Goal: Task Accomplishment & Management: Use online tool/utility

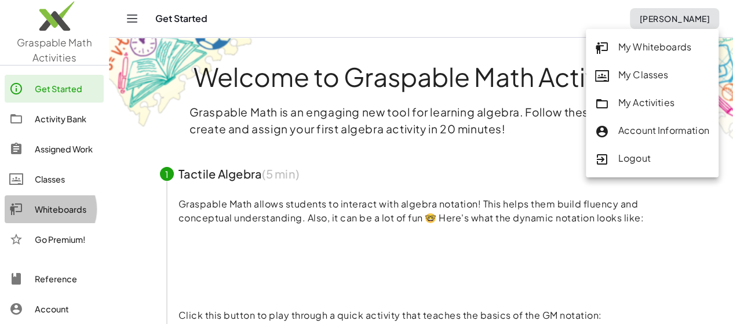
click at [64, 209] on div "Whiteboards" at bounding box center [67, 209] width 64 height 14
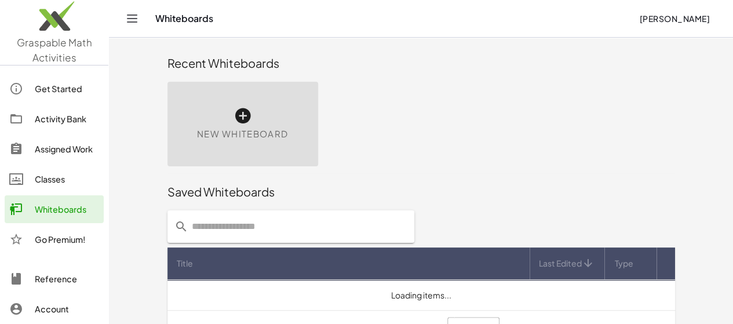
click at [233, 116] on icon at bounding box center [242, 116] width 19 height 19
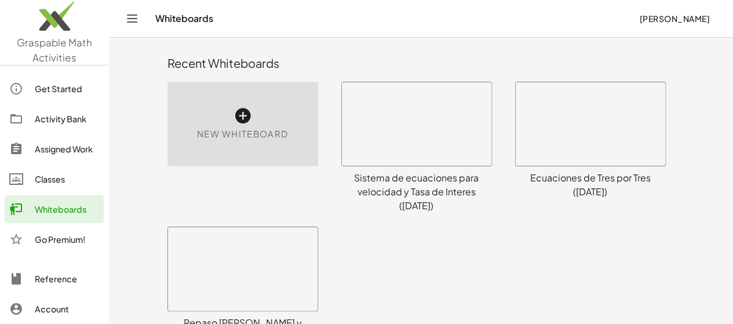
click at [233, 111] on icon at bounding box center [242, 116] width 19 height 19
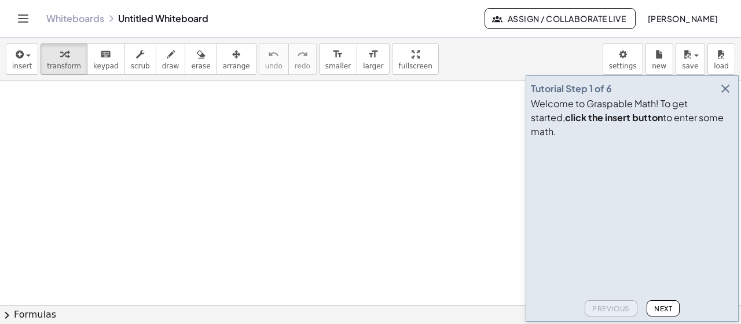
click at [673, 96] on icon "button" at bounding box center [726, 89] width 14 height 14
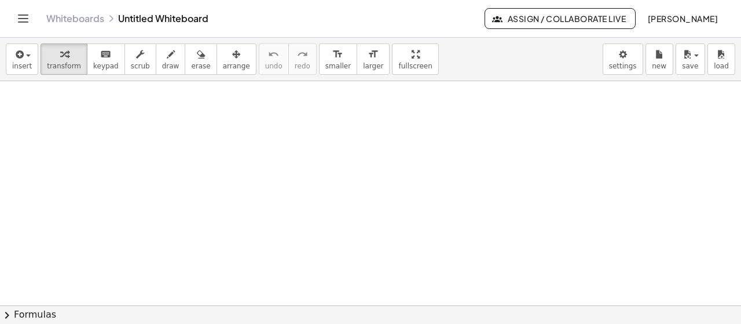
drag, startPoint x: 160, startPoint y: 63, endPoint x: 153, endPoint y: 104, distance: 41.1
click at [162, 64] on span "draw" at bounding box center [170, 66] width 17 height 8
drag, startPoint x: 148, startPoint y: 118, endPoint x: 232, endPoint y: 193, distance: 113.2
click at [232, 193] on div at bounding box center [370, 306] width 741 height 450
drag, startPoint x: 132, startPoint y: 138, endPoint x: 170, endPoint y: 152, distance: 40.7
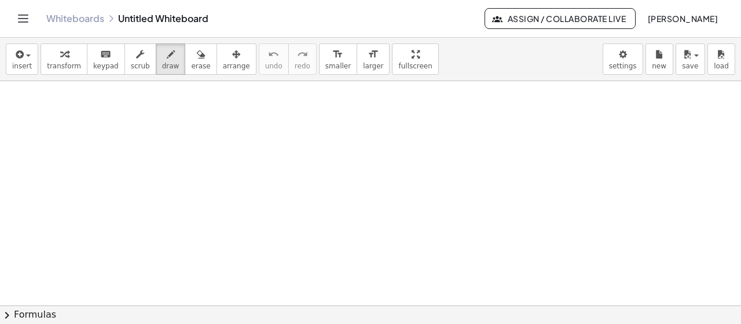
click at [170, 152] on div at bounding box center [370, 306] width 741 height 450
click at [191, 52] on div "button" at bounding box center [200, 54] width 19 height 14
drag, startPoint x: 155, startPoint y: 133, endPoint x: 195, endPoint y: 153, distance: 44.0
click at [195, 162] on div at bounding box center [370, 306] width 741 height 450
click at [156, 47] on button "draw" at bounding box center [171, 58] width 30 height 31
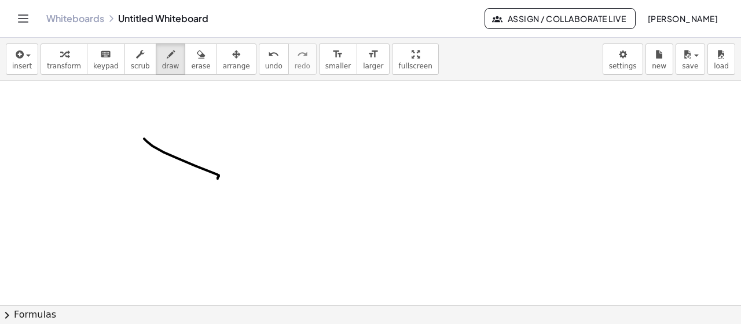
drag, startPoint x: 144, startPoint y: 138, endPoint x: 218, endPoint y: 178, distance: 83.7
click at [218, 178] on div at bounding box center [370, 306] width 741 height 450
click at [265, 64] on span "undo" at bounding box center [273, 66] width 17 height 8
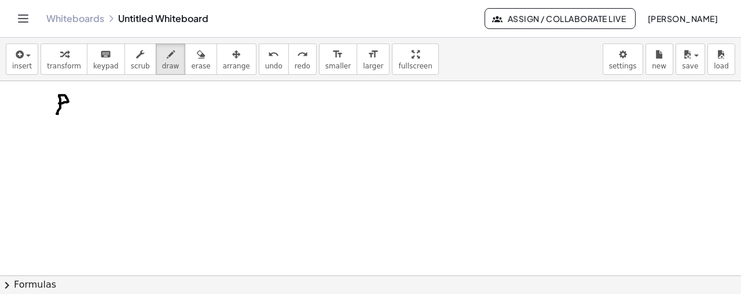
drag, startPoint x: 58, startPoint y: 113, endPoint x: 59, endPoint y: 103, distance: 10.5
drag, startPoint x: 76, startPoint y: 89, endPoint x: 79, endPoint y: 113, distance: 24.6
drag, startPoint x: 96, startPoint y: 100, endPoint x: 100, endPoint y: 114, distance: 14.5
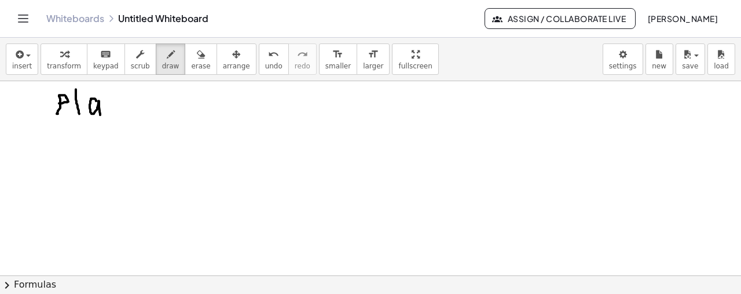
drag, startPoint x: 107, startPoint y: 109, endPoint x: 118, endPoint y: 112, distance: 11.8
drag, startPoint x: 134, startPoint y: 115, endPoint x: 145, endPoint y: 114, distance: 11.0
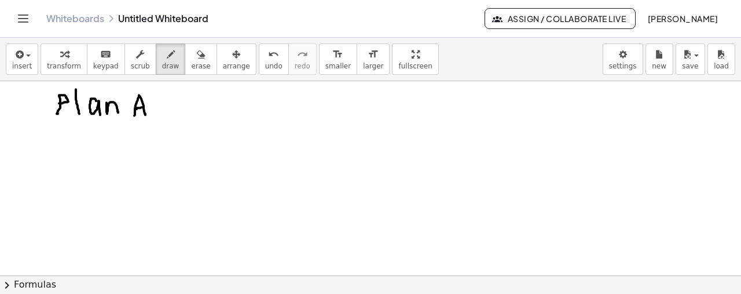
drag, startPoint x: 137, startPoint y: 108, endPoint x: 144, endPoint y: 107, distance: 7.2
drag, startPoint x: 75, startPoint y: 143, endPoint x: 85, endPoint y: 154, distance: 14.8
drag, startPoint x: 76, startPoint y: 147, endPoint x: 83, endPoint y: 147, distance: 6.4
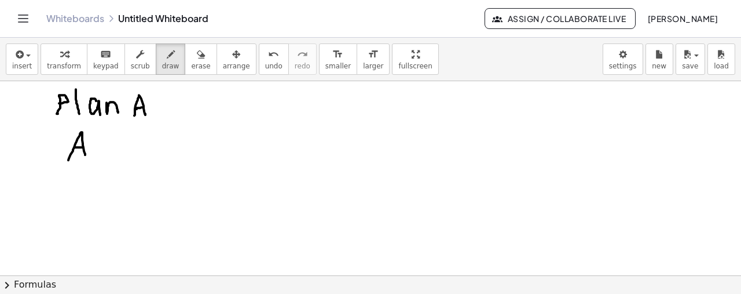
drag, startPoint x: 94, startPoint y: 155, endPoint x: 100, endPoint y: 156, distance: 6.6
drag, startPoint x: 123, startPoint y: 142, endPoint x: 135, endPoint y: 152, distance: 15.6
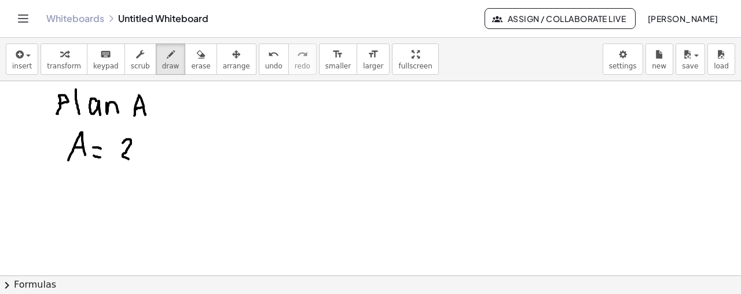
drag, startPoint x: 175, startPoint y: 145, endPoint x: 176, endPoint y: 160, distance: 15.1
drag, startPoint x: 169, startPoint y: 152, endPoint x: 178, endPoint y: 148, distance: 10.9
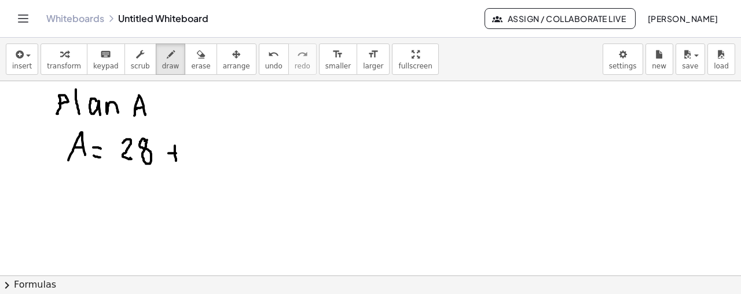
drag, startPoint x: 196, startPoint y: 140, endPoint x: 202, endPoint y: 147, distance: 9.0
drag, startPoint x: 204, startPoint y: 158, endPoint x: 203, endPoint y: 151, distance: 7.2
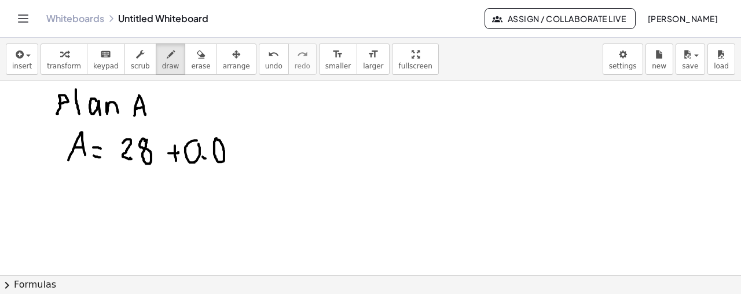
drag, startPoint x: 237, startPoint y: 136, endPoint x: 240, endPoint y: 163, distance: 26.8
drag, startPoint x: 357, startPoint y: 91, endPoint x: 371, endPoint y: 92, distance: 14.5
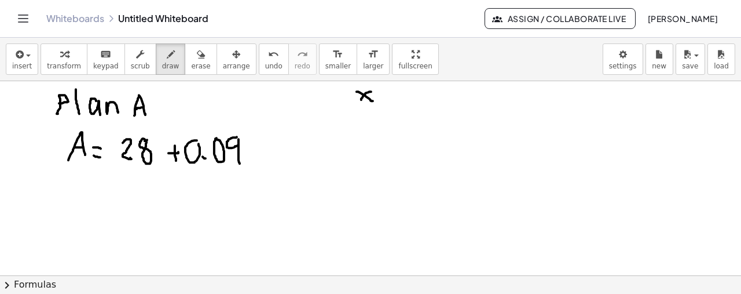
drag, startPoint x: 371, startPoint y: 91, endPoint x: 386, endPoint y: 95, distance: 15.0
drag, startPoint x: 381, startPoint y: 92, endPoint x: 388, endPoint y: 91, distance: 7.0
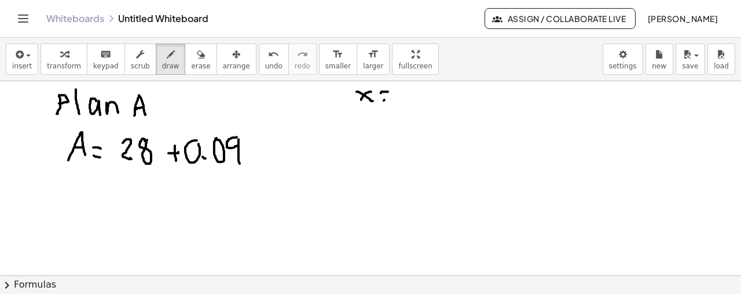
drag, startPoint x: 385, startPoint y: 99, endPoint x: 408, endPoint y: 98, distance: 23.2
drag, startPoint x: 410, startPoint y: 92, endPoint x: 431, endPoint y: 104, distance: 24.1
drag, startPoint x: 432, startPoint y: 104, endPoint x: 429, endPoint y: 92, distance: 12.6
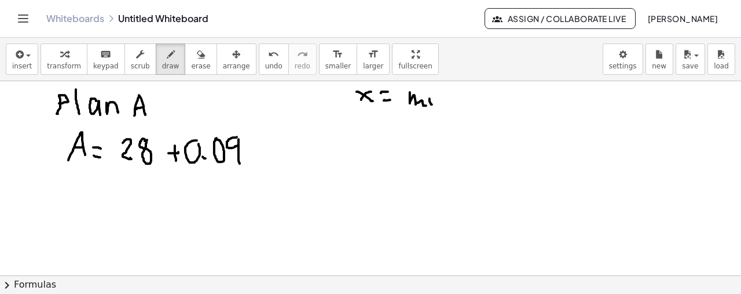
drag, startPoint x: 436, startPoint y: 100, endPoint x: 444, endPoint y: 108, distance: 11.1
drag, startPoint x: 455, startPoint y: 105, endPoint x: 464, endPoint y: 98, distance: 11.2
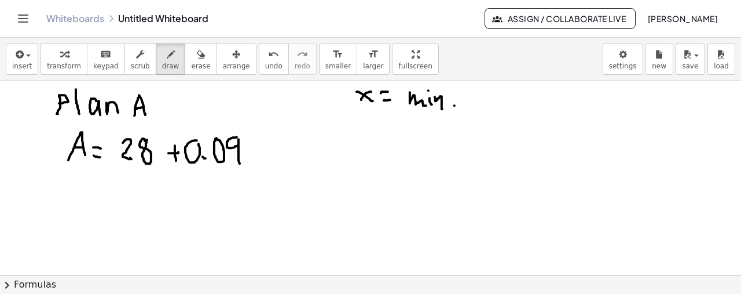
drag, startPoint x: 480, startPoint y: 86, endPoint x: 482, endPoint y: 97, distance: 11.8
drag, startPoint x: 496, startPoint y: 96, endPoint x: 499, endPoint y: 101, distance: 6.3
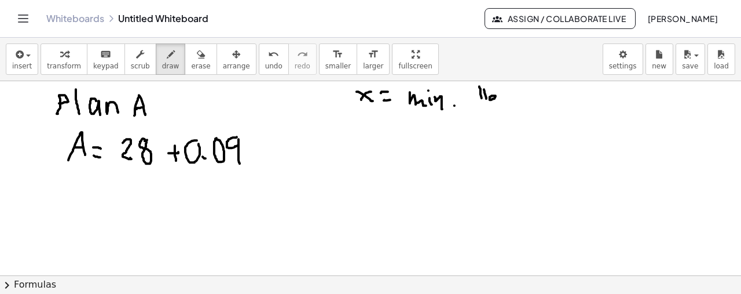
drag, startPoint x: 500, startPoint y: 96, endPoint x: 511, endPoint y: 97, distance: 10.6
drag, startPoint x: 518, startPoint y: 93, endPoint x: 526, endPoint y: 99, distance: 10.8
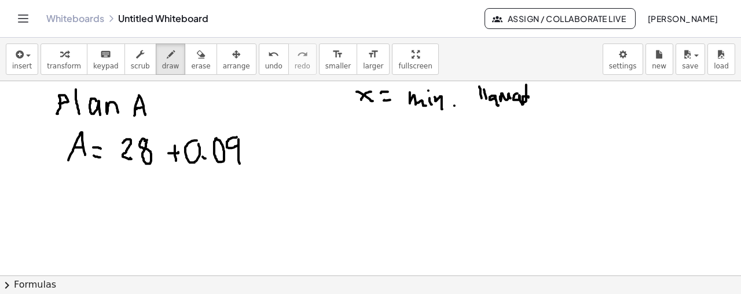
drag, startPoint x: 529, startPoint y: 97, endPoint x: 534, endPoint y: 90, distance: 8.7
drag, startPoint x: 533, startPoint y: 94, endPoint x: 539, endPoint y: 104, distance: 10.9
drag, startPoint x: 249, startPoint y: 148, endPoint x: 265, endPoint y: 153, distance: 17.0
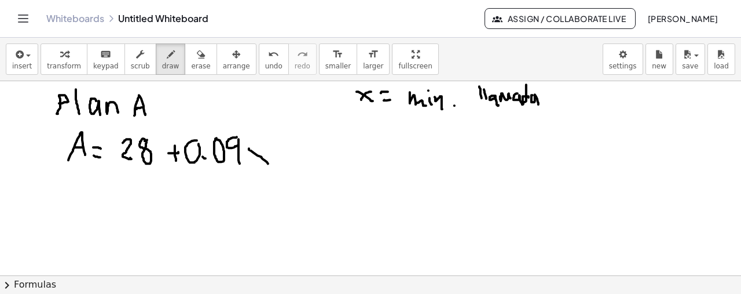
drag, startPoint x: 265, startPoint y: 146, endPoint x: 249, endPoint y: 163, distance: 23.3
drag, startPoint x: 60, startPoint y: 217, endPoint x: 54, endPoint y: 204, distance: 14.5
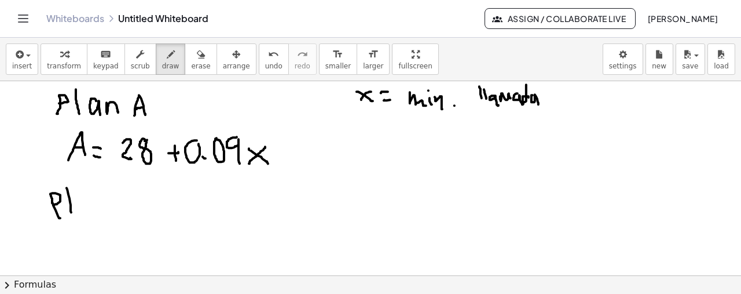
drag, startPoint x: 71, startPoint y: 210, endPoint x: 79, endPoint y: 210, distance: 8.7
drag, startPoint x: 86, startPoint y: 205, endPoint x: 91, endPoint y: 217, distance: 13.0
drag, startPoint x: 100, startPoint y: 207, endPoint x: 111, endPoint y: 217, distance: 15.6
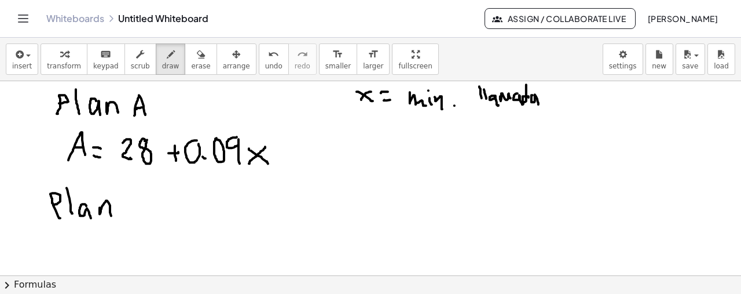
drag, startPoint x: 133, startPoint y: 191, endPoint x: 120, endPoint y: 195, distance: 12.8
drag, startPoint x: 78, startPoint y: 237, endPoint x: 90, endPoint y: 233, distance: 13.2
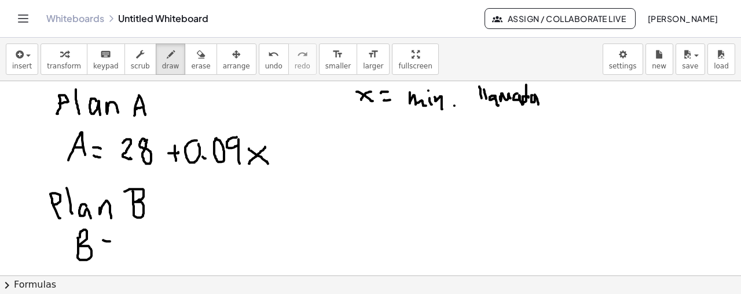
drag, startPoint x: 103, startPoint y: 239, endPoint x: 111, endPoint y: 240, distance: 8.2
drag, startPoint x: 105, startPoint y: 253, endPoint x: 114, endPoint y: 250, distance: 9.0
drag, startPoint x: 135, startPoint y: 240, endPoint x: 153, endPoint y: 251, distance: 21.4
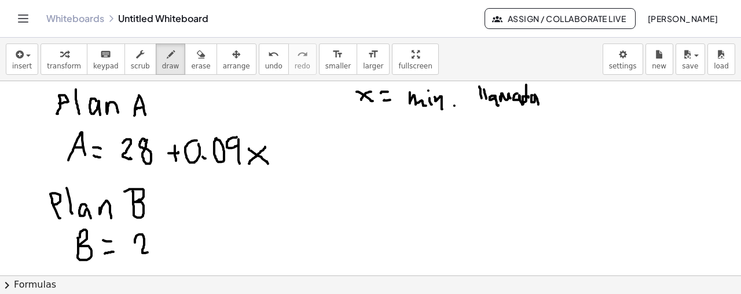
drag, startPoint x: 164, startPoint y: 251, endPoint x: 170, endPoint y: 238, distance: 14.0
drag, startPoint x: 184, startPoint y: 237, endPoint x: 184, endPoint y: 247, distance: 9.9
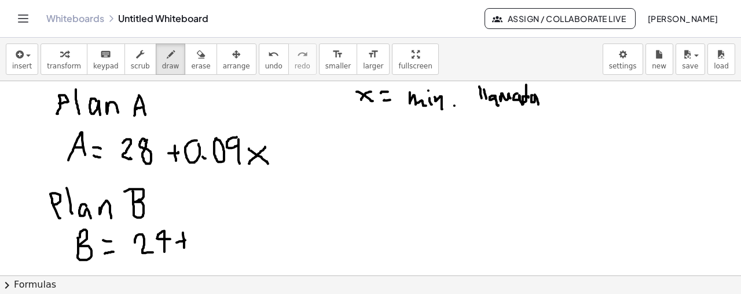
drag, startPoint x: 177, startPoint y: 242, endPoint x: 191, endPoint y: 234, distance: 16.3
drag, startPoint x: 217, startPoint y: 236, endPoint x: 225, endPoint y: 248, distance: 14.3
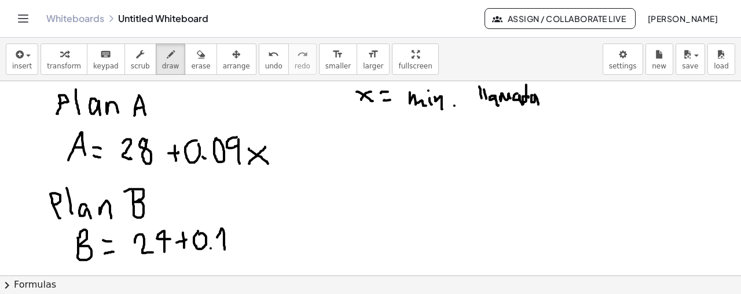
drag, startPoint x: 229, startPoint y: 231, endPoint x: 239, endPoint y: 253, distance: 23.9
drag
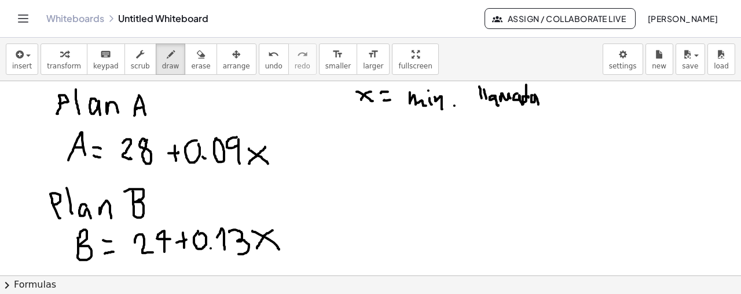
drag, startPoint x: 116, startPoint y: 159, endPoint x: 287, endPoint y: 158, distance: 170.3
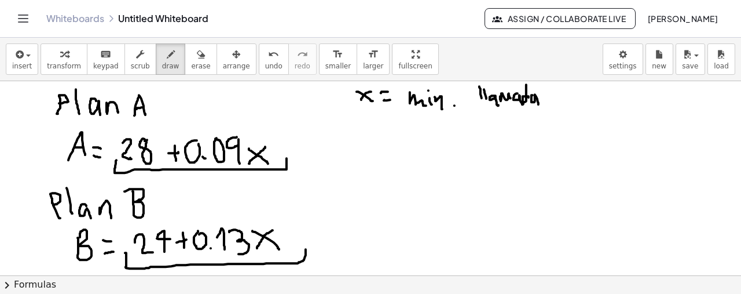
drag, startPoint x: 125, startPoint y: 252, endPoint x: 306, endPoint y: 248, distance: 180.7
drag, startPoint x: 396, startPoint y: 152, endPoint x: 400, endPoint y: 163, distance: 12.3
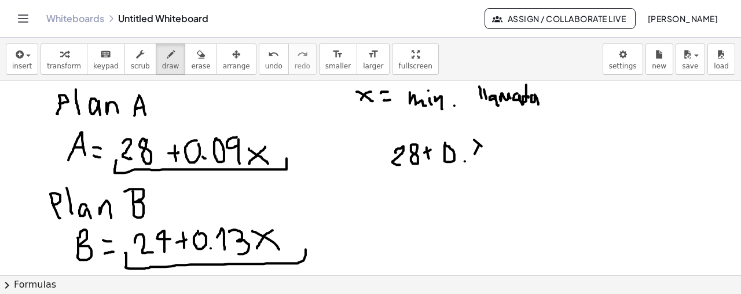
click at [259, 64] on button "undo undo" at bounding box center [274, 58] width 30 height 31
drag, startPoint x: 248, startPoint y: 67, endPoint x: 345, endPoint y: 68, distance: 96.7
click at [265, 62] on span "undo" at bounding box center [273, 66] width 17 height 8
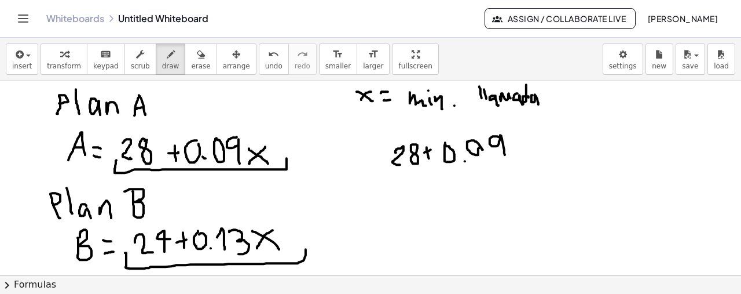
drag, startPoint x: 499, startPoint y: 136, endPoint x: 505, endPoint y: 154, distance: 18.9
drag, startPoint x: 517, startPoint y: 142, endPoint x: 529, endPoint y: 152, distance: 15.6
drag, startPoint x: 527, startPoint y: 142, endPoint x: 517, endPoint y: 157, distance: 18.3
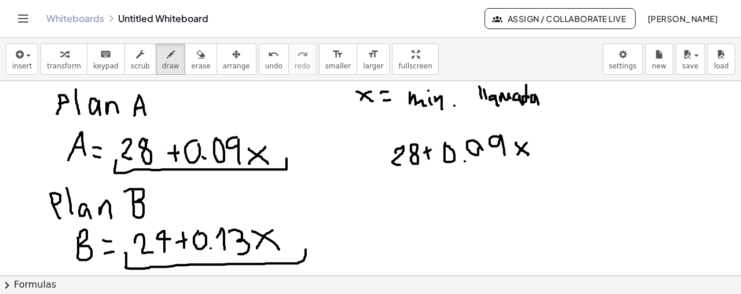
drag, startPoint x: 548, startPoint y: 152, endPoint x: 559, endPoint y: 152, distance: 10.4
drag, startPoint x: 572, startPoint y: 140, endPoint x: 601, endPoint y: 145, distance: 30.0
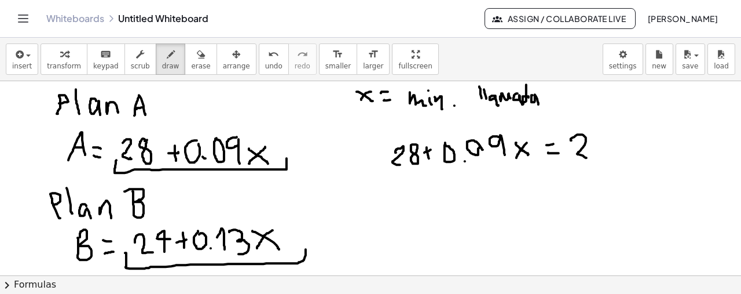
drag, startPoint x: 606, startPoint y: 143, endPoint x: 608, endPoint y: 137, distance: 6.2
drag, startPoint x: 605, startPoint y: 133, endPoint x: 609, endPoint y: 153, distance: 21.2
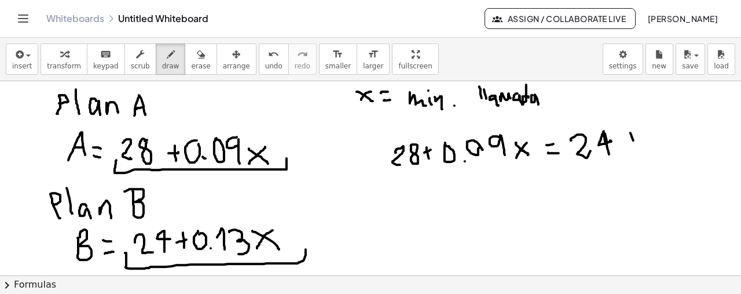
drag, startPoint x: 638, startPoint y: 135, endPoint x: 665, endPoint y: 126, distance: 28.6
drag, startPoint x: 659, startPoint y: 127, endPoint x: 671, endPoint y: 138, distance: 16.4
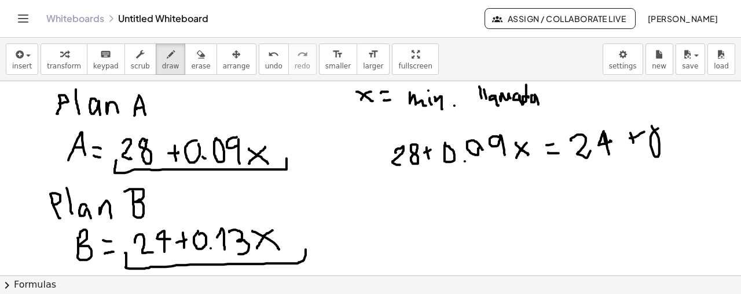
drag, startPoint x: 672, startPoint y: 149, endPoint x: 670, endPoint y: 142, distance: 7.9
drag, startPoint x: 679, startPoint y: 133, endPoint x: 688, endPoint y: 134, distance: 9.3
drag, startPoint x: 689, startPoint y: 129, endPoint x: 703, endPoint y: 150, distance: 25.9
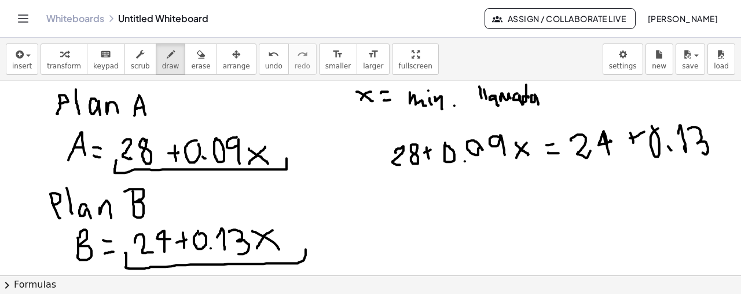
drag, startPoint x: 709, startPoint y: 130, endPoint x: 723, endPoint y: 149, distance: 23.2
drag, startPoint x: 718, startPoint y: 130, endPoint x: 716, endPoint y: 149, distance: 19.2
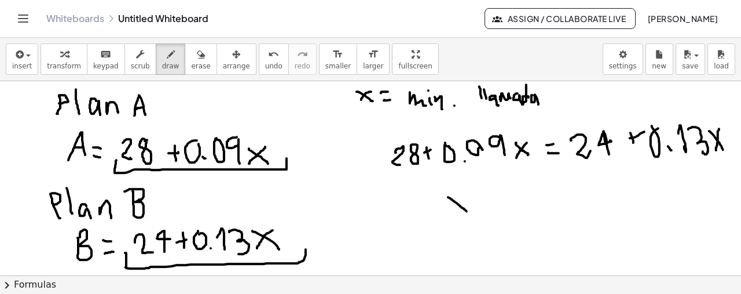
drag, startPoint x: 448, startPoint y: 196, endPoint x: 468, endPoint y: 211, distance: 24.8
drag, startPoint x: 469, startPoint y: 195, endPoint x: 444, endPoint y: 207, distance: 27.5
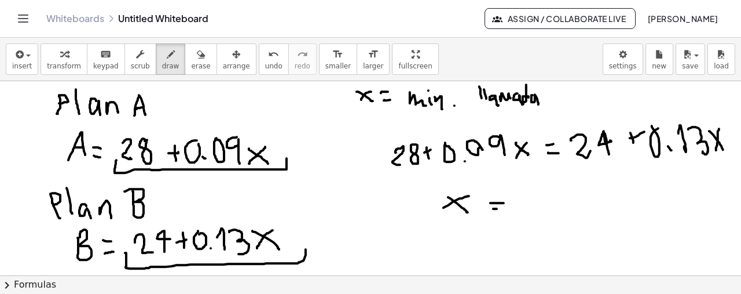
drag, startPoint x: 493, startPoint y: 208, endPoint x: 500, endPoint y: 208, distance: 7.0
drag, startPoint x: 534, startPoint y: 189, endPoint x: 541, endPoint y: 204, distance: 16.6
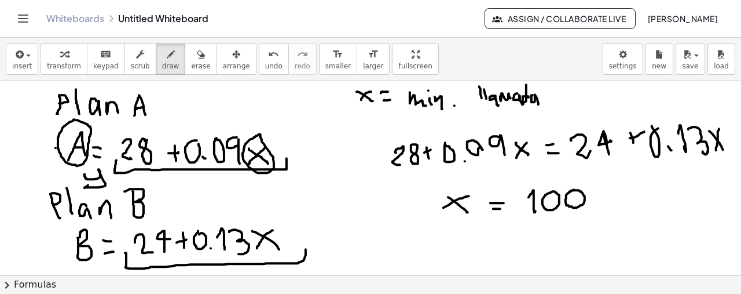
drag, startPoint x: 85, startPoint y: 173, endPoint x: 105, endPoint y: 183, distance: 22.5
drag, startPoint x: 115, startPoint y: 175, endPoint x: 131, endPoint y: 176, distance: 16.2
drag, startPoint x: 118, startPoint y: 180, endPoint x: 129, endPoint y: 179, distance: 10.5
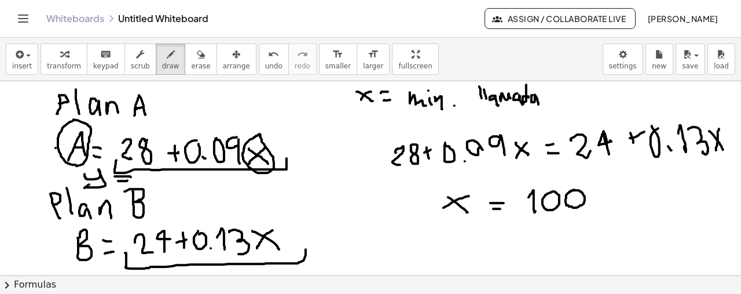
drag, startPoint x: 200, startPoint y: 119, endPoint x: 216, endPoint y: 122, distance: 15.9
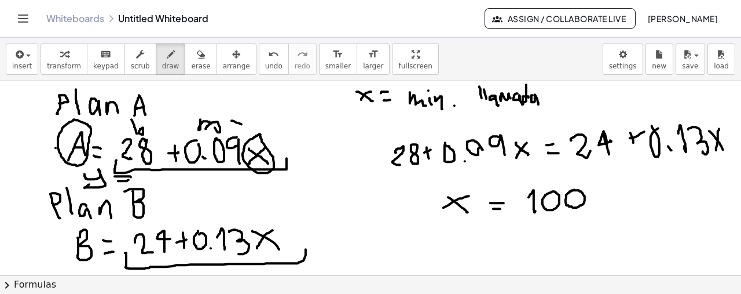
click at [265, 64] on span "undo" at bounding box center [273, 66] width 17 height 8
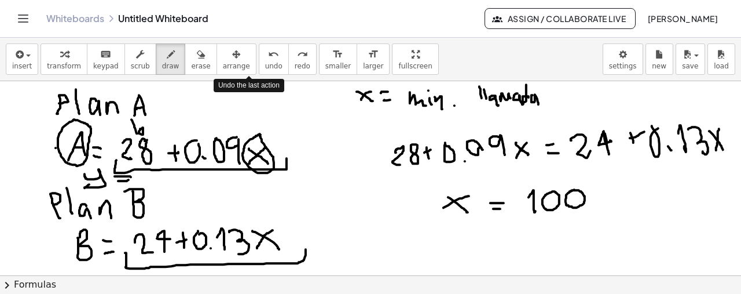
click at [265, 64] on span "undo" at bounding box center [273, 66] width 17 height 8
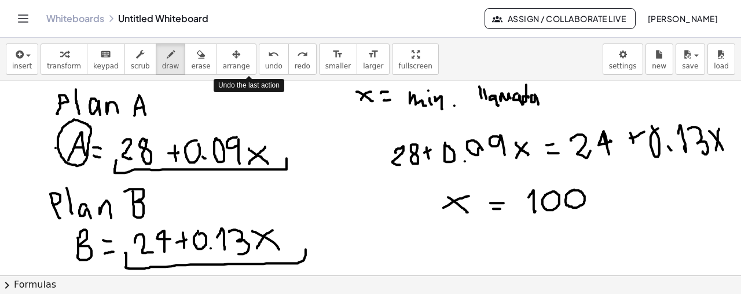
click at [265, 64] on span "undo" at bounding box center [273, 66] width 17 height 8
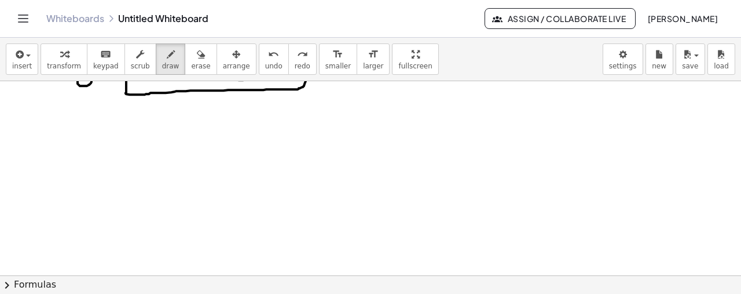
scroll to position [232, 0]
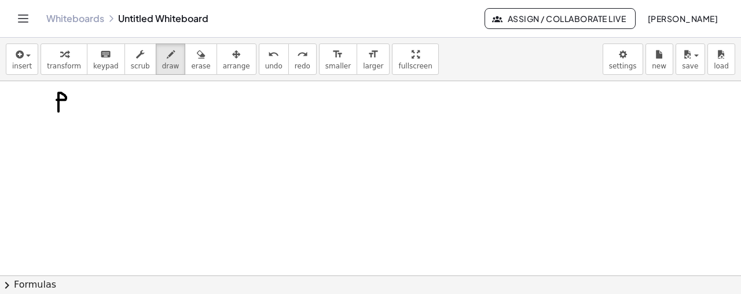
drag, startPoint x: 58, startPoint y: 111, endPoint x: 57, endPoint y: 99, distance: 11.7
click at [57, 99] on div at bounding box center [370, 74] width 741 height 450
drag, startPoint x: 70, startPoint y: 100, endPoint x: 80, endPoint y: 105, distance: 11.4
click at [80, 105] on div at bounding box center [370, 74] width 741 height 450
click at [81, 102] on div at bounding box center [370, 74] width 741 height 450
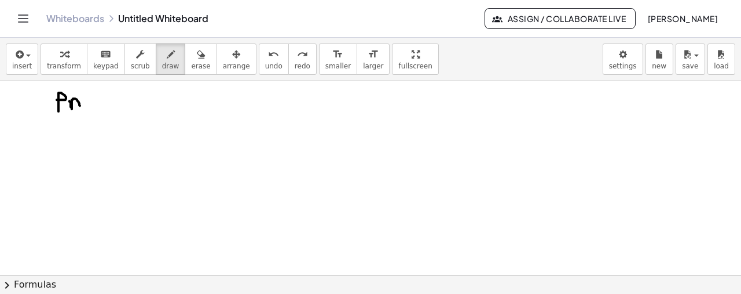
click at [268, 56] on icon "undo" at bounding box center [273, 54] width 11 height 14
drag, startPoint x: 71, startPoint y: 104, endPoint x: 79, endPoint y: 104, distance: 8.1
click at [79, 104] on div at bounding box center [370, 74] width 741 height 450
drag, startPoint x: 85, startPoint y: 112, endPoint x: 85, endPoint y: 97, distance: 15.6
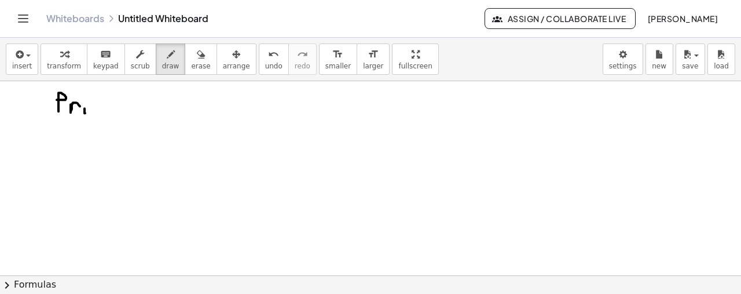
click at [85, 99] on div at bounding box center [370, 74] width 741 height 450
click at [87, 90] on div at bounding box center [370, 74] width 741 height 450
drag, startPoint x: 94, startPoint y: 111, endPoint x: 119, endPoint y: 119, distance: 26.7
click at [116, 115] on div at bounding box center [370, 74] width 741 height 450
drag, startPoint x: 127, startPoint y: 109, endPoint x: 135, endPoint y: 119, distance: 12.8
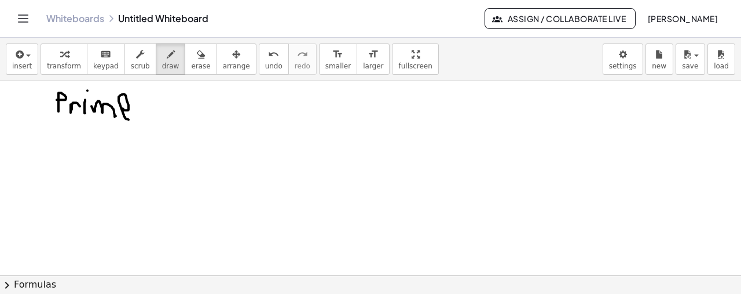
click at [135, 119] on div at bounding box center [370, 74] width 741 height 450
drag, startPoint x: 137, startPoint y: 100, endPoint x: 147, endPoint y: 104, distance: 11.0
click at [147, 104] on div at bounding box center [370, 74] width 741 height 450
drag, startPoint x: 170, startPoint y: 94, endPoint x: 173, endPoint y: 110, distance: 16.0
click at [169, 112] on div at bounding box center [370, 74] width 741 height 450
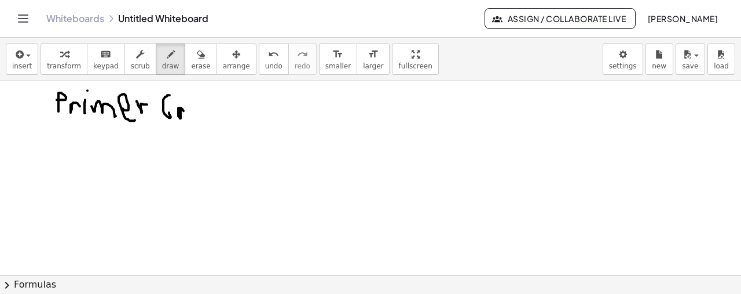
drag, startPoint x: 178, startPoint y: 108, endPoint x: 186, endPoint y: 118, distance: 12.8
click at [186, 119] on div at bounding box center [370, 74] width 741 height 450
click at [196, 108] on div at bounding box center [370, 74] width 741 height 450
click at [205, 110] on div at bounding box center [370, 74] width 741 height 450
click at [219, 106] on div at bounding box center [370, 74] width 741 height 450
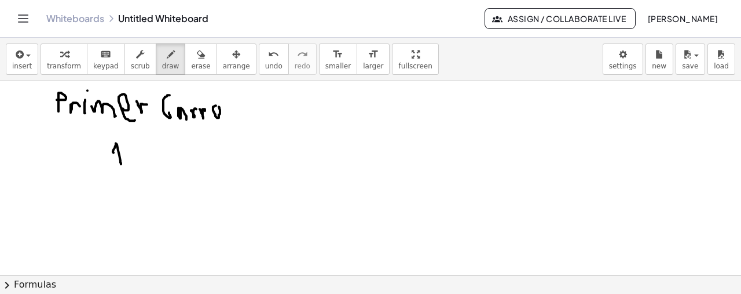
drag, startPoint x: 114, startPoint y: 152, endPoint x: 121, endPoint y: 163, distance: 13.8
click at [121, 163] on div at bounding box center [370, 74] width 741 height 450
drag, startPoint x: 139, startPoint y: 148, endPoint x: 127, endPoint y: 166, distance: 21.4
click at [127, 166] on div at bounding box center [370, 74] width 741 height 450
drag, startPoint x: 148, startPoint y: 157, endPoint x: 162, endPoint y: 169, distance: 18.1
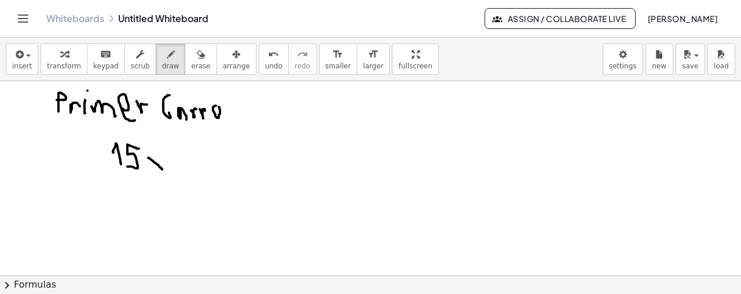
click at [162, 169] on div at bounding box center [370, 74] width 741 height 450
drag, startPoint x: 160, startPoint y: 156, endPoint x: 153, endPoint y: 169, distance: 14.5
click at [153, 169] on div at bounding box center [370, 74] width 741 height 450
drag, startPoint x: 302, startPoint y: 93, endPoint x: 281, endPoint y: 109, distance: 26.1
click at [281, 109] on div at bounding box center [370, 74] width 741 height 450
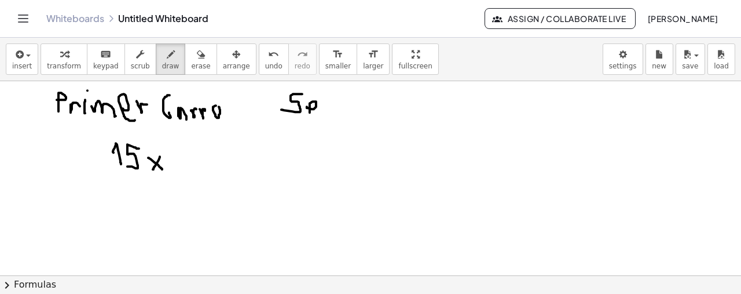
drag, startPoint x: 307, startPoint y: 107, endPoint x: 314, endPoint y: 113, distance: 9.5
click at [314, 114] on div at bounding box center [370, 74] width 741 height 450
drag, startPoint x: 327, startPoint y: 101, endPoint x: 327, endPoint y: 120, distance: 18.5
click at [327, 120] on div at bounding box center [370, 74] width 741 height 450
drag, startPoint x: 338, startPoint y: 99, endPoint x: 347, endPoint y: 101, distance: 9.0
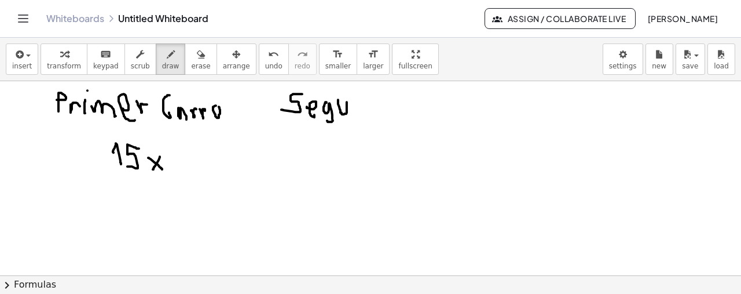
click at [347, 101] on div at bounding box center [370, 74] width 741 height 450
drag, startPoint x: 350, startPoint y: 101, endPoint x: 363, endPoint y: 105, distance: 13.8
click at [359, 115] on div at bounding box center [370, 74] width 741 height 450
click at [371, 107] on div at bounding box center [370, 74] width 741 height 450
drag, startPoint x: 379, startPoint y: 116, endPoint x: 378, endPoint y: 93, distance: 23.2
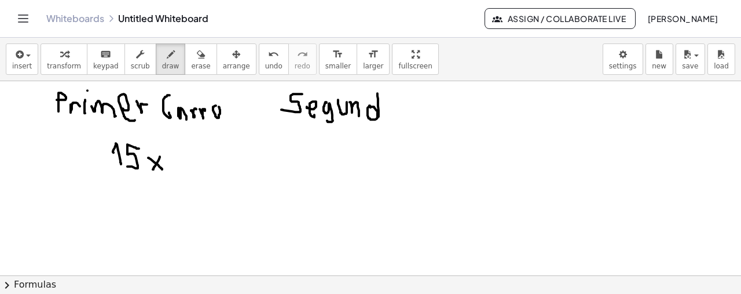
click at [378, 93] on div at bounding box center [370, 74] width 741 height 450
click at [392, 107] on div at bounding box center [370, 74] width 741 height 450
drag, startPoint x: 437, startPoint y: 96, endPoint x: 417, endPoint y: 112, distance: 26.3
click at [420, 119] on div at bounding box center [370, 74] width 741 height 450
drag, startPoint x: 244, startPoint y: 68, endPoint x: 277, endPoint y: 68, distance: 33.0
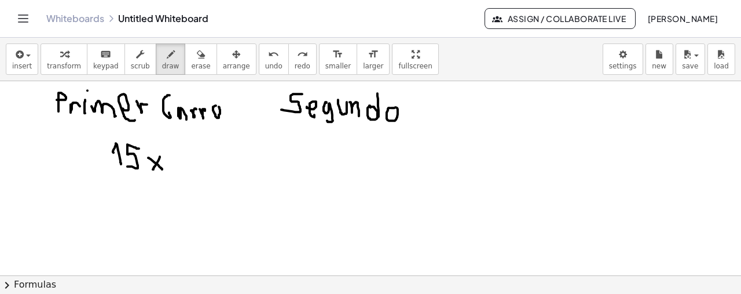
click at [265, 68] on span "undo" at bounding box center [273, 66] width 17 height 8
drag, startPoint x: 425, startPoint y: 104, endPoint x: 427, endPoint y: 119, distance: 15.3
click at [426, 119] on div at bounding box center [370, 74] width 741 height 450
click at [436, 120] on div at bounding box center [370, 74] width 741 height 450
drag, startPoint x: 345, startPoint y: 158, endPoint x: 350, endPoint y: 144, distance: 14.7
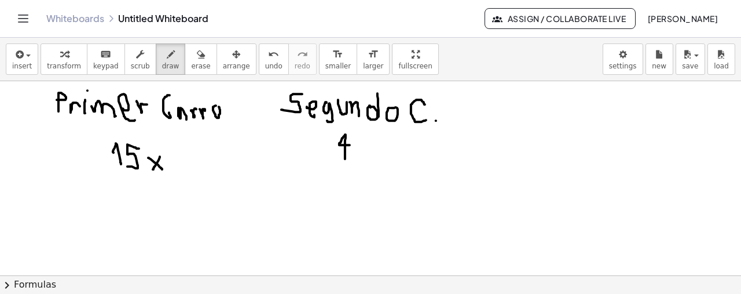
click at [350, 144] on div at bounding box center [370, 74] width 741 height 450
click at [360, 136] on div at bounding box center [370, 74] width 741 height 450
drag, startPoint x: 385, startPoint y: 145, endPoint x: 395, endPoint y: 166, distance: 23.3
click at [395, 166] on div at bounding box center [370, 74] width 741 height 450
drag, startPoint x: 394, startPoint y: 148, endPoint x: 380, endPoint y: 164, distance: 21.8
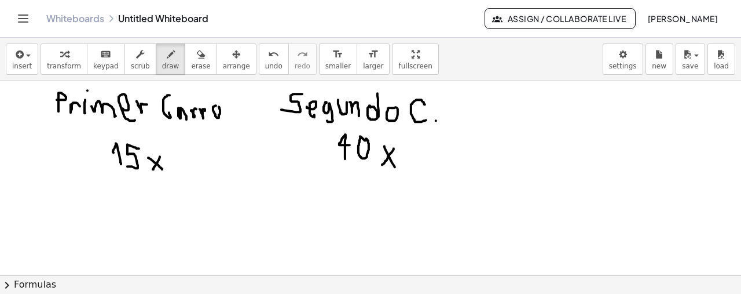
click at [381, 164] on div at bounding box center [370, 74] width 741 height 450
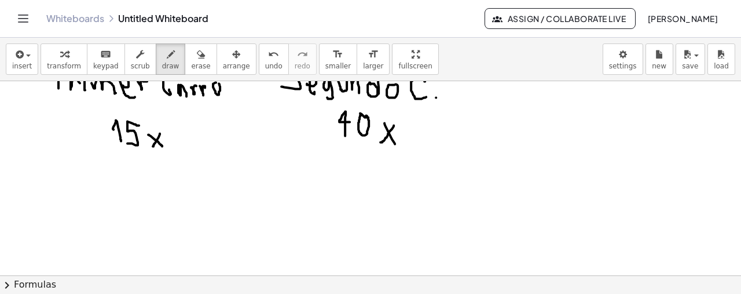
scroll to position [197, 0]
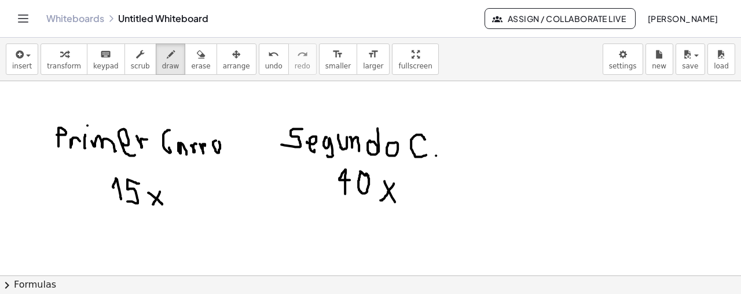
click at [265, 67] on span "undo" at bounding box center [273, 66] width 17 height 8
drag, startPoint x: 378, startPoint y: 181, endPoint x: 378, endPoint y: 209, distance: 27.2
click at [378, 209] on div at bounding box center [370, 176] width 741 height 585
drag, startPoint x: 514, startPoint y: 118, endPoint x: 526, endPoint y: 133, distance: 19.7
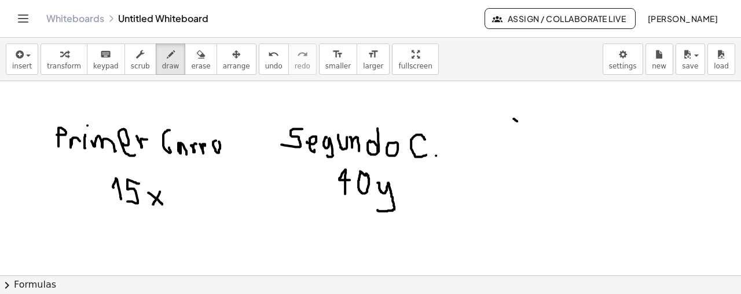
click at [526, 133] on div at bounding box center [370, 176] width 741 height 585
drag, startPoint x: 511, startPoint y: 130, endPoint x: 529, endPoint y: 112, distance: 25.8
click at [528, 112] on div at bounding box center [370, 176] width 741 height 585
click at [535, 118] on div at bounding box center [370, 176] width 741 height 585
click at [536, 127] on div at bounding box center [370, 176] width 741 height 585
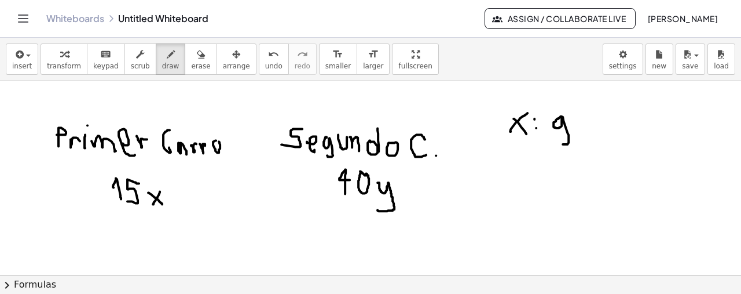
drag, startPoint x: 561, startPoint y: 115, endPoint x: 562, endPoint y: 141, distance: 25.5
click at [561, 142] on div at bounding box center [370, 176] width 741 height 585
click at [576, 125] on div at bounding box center [370, 176] width 741 height 585
drag, startPoint x: 603, startPoint y: 105, endPoint x: 613, endPoint y: 120, distance: 18.0
click at [609, 120] on div at bounding box center [370, 176] width 741 height 585
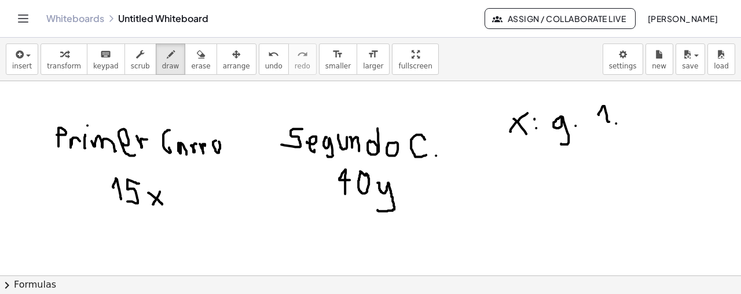
drag, startPoint x: 616, startPoint y: 122, endPoint x: 622, endPoint y: 118, distance: 7.4
click at [616, 122] on div at bounding box center [370, 176] width 741 height 585
drag, startPoint x: 632, startPoint y: 111, endPoint x: 639, endPoint y: 120, distance: 12.1
click at [634, 123] on div at bounding box center [370, 176] width 741 height 585
drag, startPoint x: 643, startPoint y: 118, endPoint x: 647, endPoint y: 124, distance: 7.3
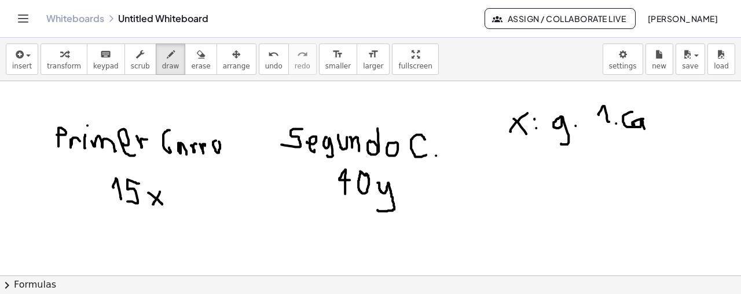
click at [647, 125] on div at bounding box center [370, 176] width 741 height 585
drag, startPoint x: 652, startPoint y: 127, endPoint x: 653, endPoint y: 117, distance: 9.9
click at [654, 117] on div at bounding box center [370, 176] width 741 height 585
drag, startPoint x: 665, startPoint y: 127, endPoint x: 683, endPoint y: 119, distance: 19.7
click at [671, 118] on div at bounding box center [370, 176] width 741 height 585
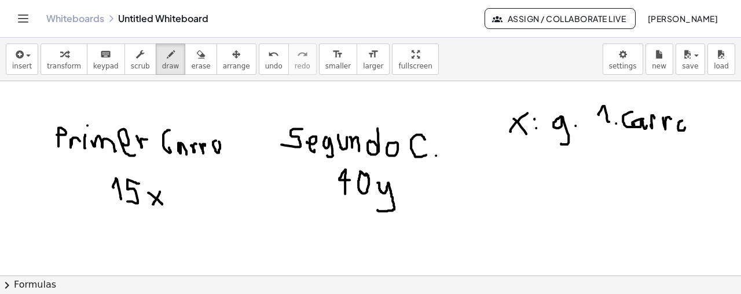
drag, startPoint x: 682, startPoint y: 119, endPoint x: 676, endPoint y: 123, distance: 7.1
click at [673, 123] on div at bounding box center [370, 176] width 741 height 585
drag, startPoint x: 517, startPoint y: 163, endPoint x: 532, endPoint y: 171, distance: 17.1
click at [526, 172] on div at bounding box center [370, 176] width 741 height 585
drag, startPoint x: 543, startPoint y: 156, endPoint x: 547, endPoint y: 162, distance: 6.8
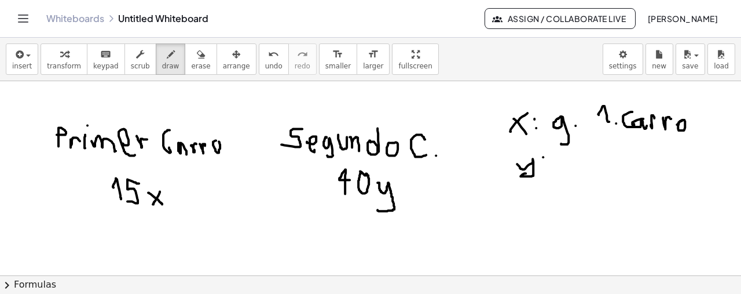
click at [544, 156] on div at bounding box center [370, 176] width 741 height 585
click at [547, 162] on div at bounding box center [370, 176] width 741 height 585
drag, startPoint x: 571, startPoint y: 155, endPoint x: 579, endPoint y: 180, distance: 26.0
click at [576, 181] on div at bounding box center [370, 176] width 741 height 585
drag, startPoint x: 586, startPoint y: 164, endPoint x: 605, endPoint y: 151, distance: 23.0
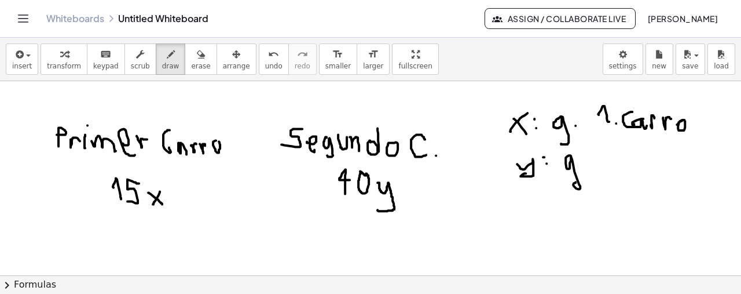
click at [587, 163] on div at bounding box center [370, 176] width 741 height 585
click at [619, 152] on div at bounding box center [370, 176] width 741 height 585
drag, startPoint x: 609, startPoint y: 147, endPoint x: 631, endPoint y: 163, distance: 27.2
click at [631, 163] on div at bounding box center [370, 176] width 741 height 585
click at [635, 163] on div at bounding box center [370, 176] width 741 height 585
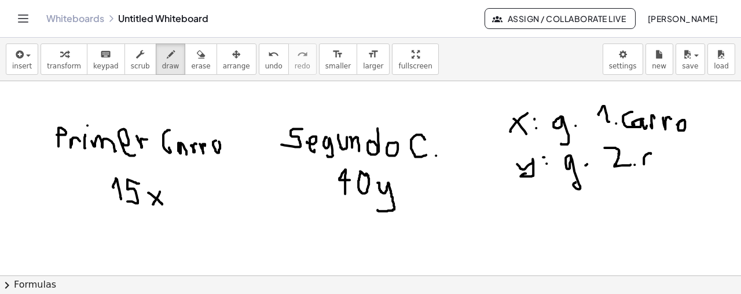
drag, startPoint x: 651, startPoint y: 152, endPoint x: 651, endPoint y: 162, distance: 9.3
click at [647, 163] on div at bounding box center [370, 176] width 741 height 585
drag, startPoint x: 659, startPoint y: 157, endPoint x: 668, endPoint y: 167, distance: 13.5
click at [667, 170] on div at bounding box center [370, 176] width 741 height 585
click at [673, 158] on div at bounding box center [370, 176] width 741 height 585
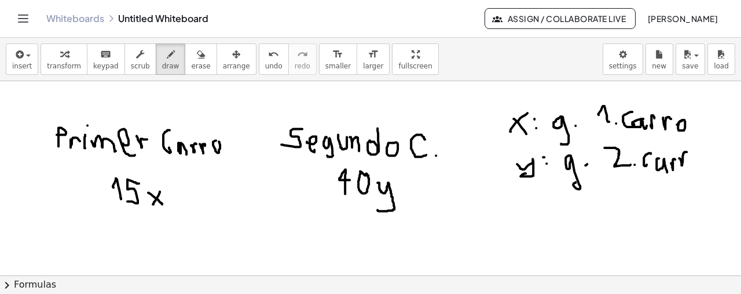
drag, startPoint x: 679, startPoint y: 157, endPoint x: 689, endPoint y: 155, distance: 10.1
click at [673, 155] on div at bounding box center [370, 176] width 741 height 585
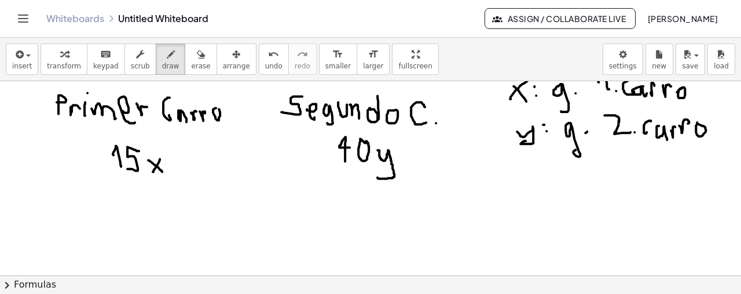
scroll to position [255, 0]
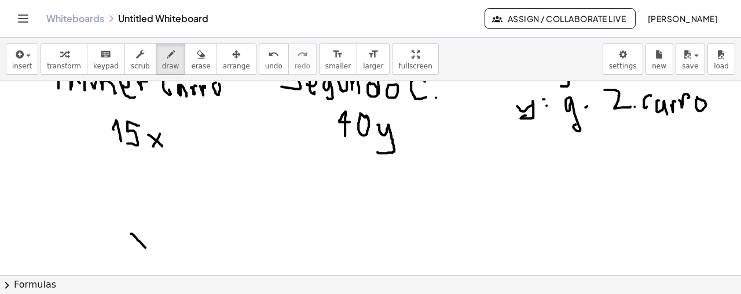
drag, startPoint x: 131, startPoint y: 232, endPoint x: 146, endPoint y: 247, distance: 21.3
click at [146, 247] on div at bounding box center [370, 118] width 741 height 585
drag, startPoint x: 132, startPoint y: 244, endPoint x: 158, endPoint y: 233, distance: 27.8
click at [153, 235] on div at bounding box center [370, 118] width 741 height 585
click at [181, 244] on div at bounding box center [370, 118] width 741 height 585
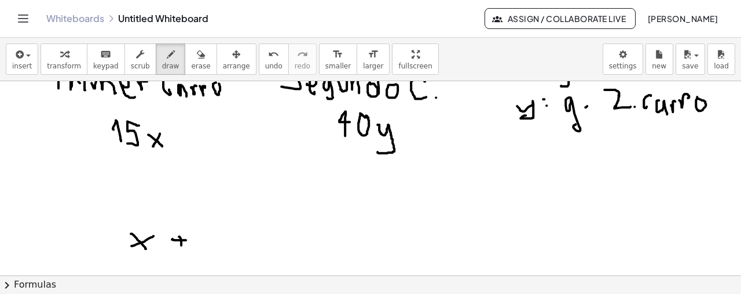
drag, startPoint x: 173, startPoint y: 237, endPoint x: 190, endPoint y: 239, distance: 17.5
click at [190, 239] on div at bounding box center [370, 118] width 741 height 585
drag, startPoint x: 203, startPoint y: 232, endPoint x: 207, endPoint y: 248, distance: 16.9
click at [207, 248] on div at bounding box center [370, 118] width 741 height 585
drag, startPoint x: 228, startPoint y: 235, endPoint x: 237, endPoint y: 236, distance: 9.9
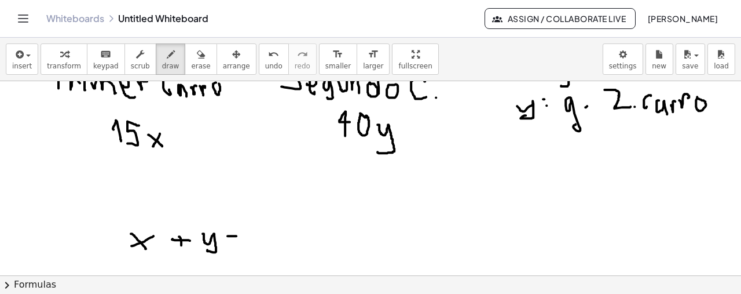
click at [239, 235] on div at bounding box center [370, 118] width 741 height 585
drag, startPoint x: 232, startPoint y: 242, endPoint x: 240, endPoint y: 240, distance: 8.2
click at [240, 242] on div at bounding box center [370, 118] width 741 height 585
drag, startPoint x: 266, startPoint y: 221, endPoint x: 254, endPoint y: 240, distance: 22.7
click at [254, 240] on div at bounding box center [370, 118] width 741 height 585
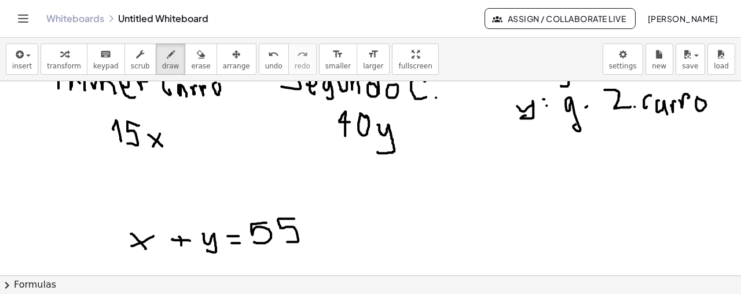
drag, startPoint x: 294, startPoint y: 217, endPoint x: 287, endPoint y: 240, distance: 24.2
click at [287, 240] on div at bounding box center [370, 118] width 741 height 585
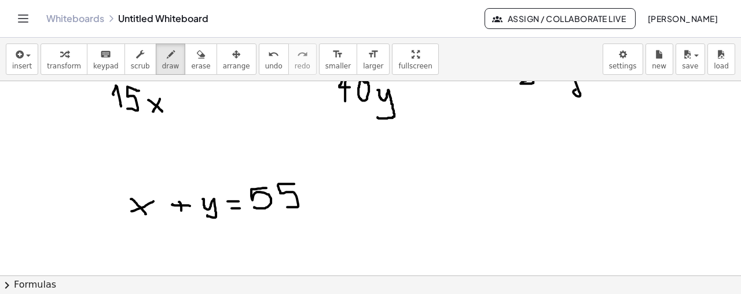
scroll to position [313, 0]
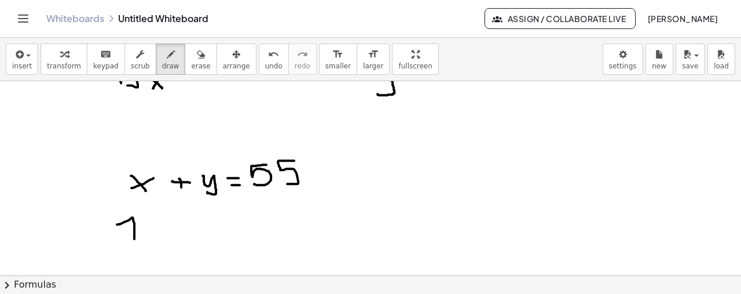
drag, startPoint x: 117, startPoint y: 223, endPoint x: 134, endPoint y: 237, distance: 22.6
click at [134, 237] on div at bounding box center [370, 60] width 741 height 585
drag, startPoint x: 163, startPoint y: 216, endPoint x: 170, endPoint y: 231, distance: 16.8
click at [153, 237] on div at bounding box center [370, 60] width 741 height 585
drag, startPoint x: 185, startPoint y: 226, endPoint x: 191, endPoint y: 231, distance: 7.0
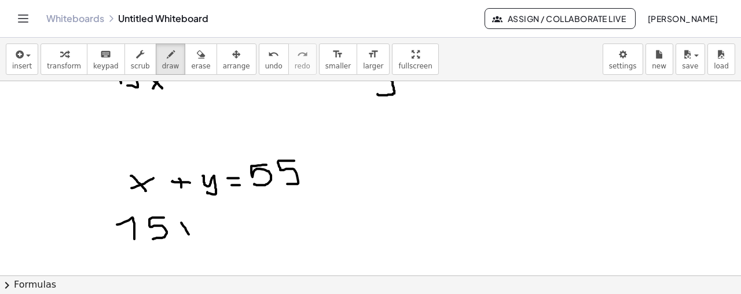
click at [191, 233] on div at bounding box center [370, 60] width 741 height 585
drag, startPoint x: 195, startPoint y: 220, endPoint x: 178, endPoint y: 233, distance: 21.8
click at [178, 233] on div at bounding box center [370, 60] width 741 height 585
drag, startPoint x: 209, startPoint y: 220, endPoint x: 206, endPoint y: 228, distance: 8.3
click at [210, 232] on div at bounding box center [370, 60] width 741 height 585
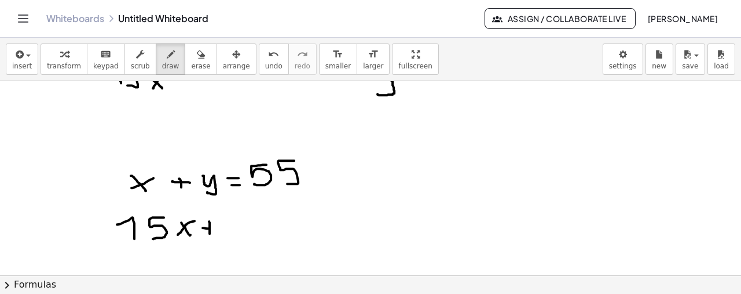
click at [213, 226] on div at bounding box center [370, 60] width 741 height 585
drag, startPoint x: 233, startPoint y: 226, endPoint x: 250, endPoint y: 213, distance: 21.9
click at [240, 222] on div at bounding box center [370, 60] width 741 height 585
drag, startPoint x: 251, startPoint y: 211, endPoint x: 258, endPoint y: 210, distance: 7.2
click at [253, 210] on div at bounding box center [370, 60] width 741 height 585
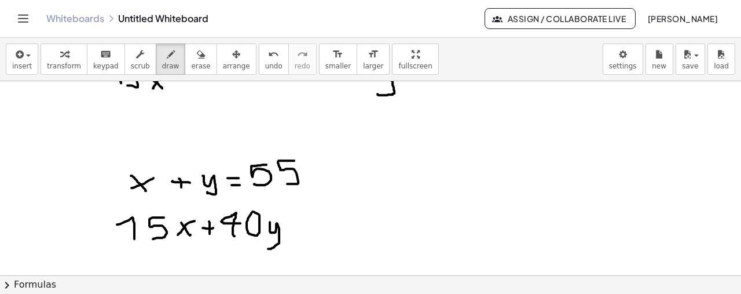
drag, startPoint x: 270, startPoint y: 222, endPoint x: 270, endPoint y: 246, distance: 24.3
click at [268, 246] on div at bounding box center [370, 60] width 741 height 585
click at [293, 222] on div at bounding box center [370, 60] width 741 height 585
drag, startPoint x: 287, startPoint y: 227, endPoint x: 298, endPoint y: 226, distance: 10.4
click at [296, 231] on div at bounding box center [370, 60] width 741 height 585
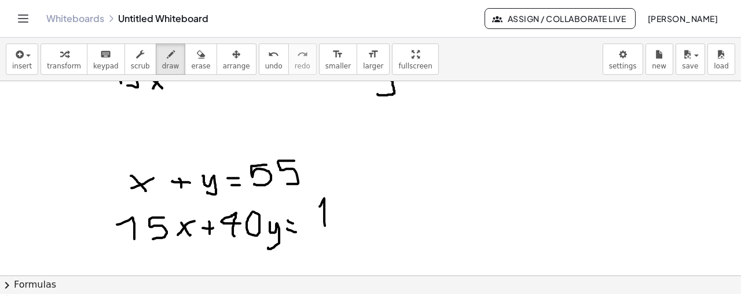
drag, startPoint x: 320, startPoint y: 205, endPoint x: 329, endPoint y: 226, distance: 23.3
click at [326, 228] on div at bounding box center [370, 60] width 741 height 585
drag, startPoint x: 349, startPoint y: 197, endPoint x: 318, endPoint y: 175, distance: 37.8
click at [325, 200] on div at bounding box center [370, 60] width 741 height 585
click at [259, 60] on button "undo undo" at bounding box center [274, 58] width 30 height 31
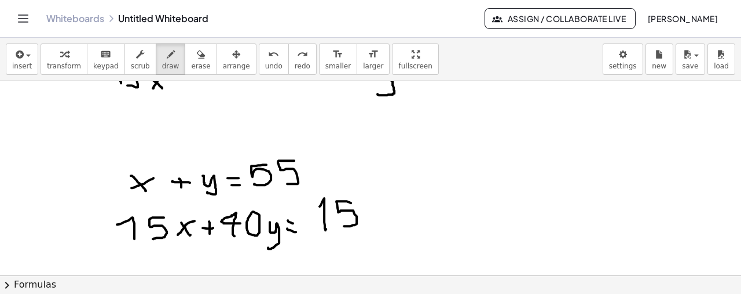
drag, startPoint x: 351, startPoint y: 202, endPoint x: 352, endPoint y: 221, distance: 19.1
click at [343, 225] on div at bounding box center [370, 60] width 741 height 585
drag, startPoint x: 360, startPoint y: 196, endPoint x: 377, endPoint y: 217, distance: 27.2
click at [377, 217] on div at bounding box center [370, 60] width 741 height 585
drag, startPoint x: 371, startPoint y: 210, endPoint x: 378, endPoint y: 209, distance: 7.0
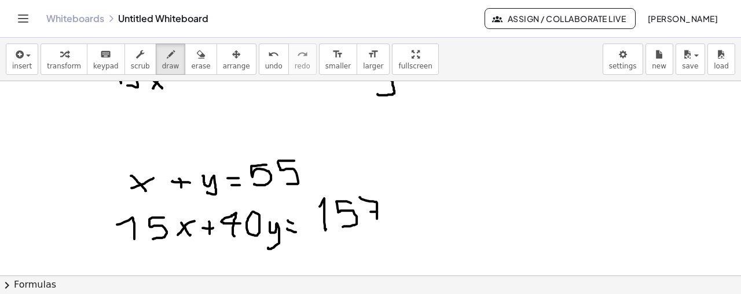
click at [378, 210] on div at bounding box center [370, 60] width 741 height 585
drag, startPoint x: 403, startPoint y: 200, endPoint x: 388, endPoint y: 224, distance: 28.1
click at [392, 225] on div at bounding box center [370, 60] width 741 height 585
drag, startPoint x: 109, startPoint y: 150, endPoint x: 116, endPoint y: 237, distance: 87.2
click at [108, 246] on div at bounding box center [370, 60] width 741 height 585
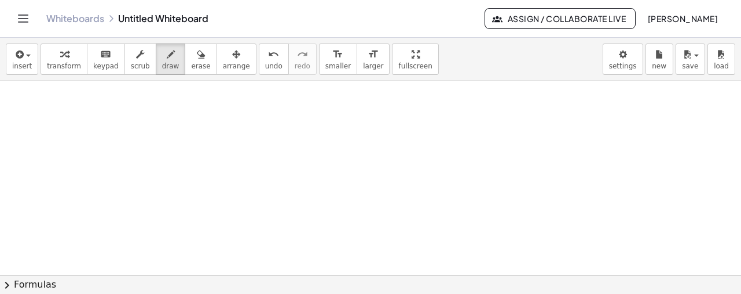
scroll to position [506, 0]
drag, startPoint x: 70, startPoint y: 96, endPoint x: 86, endPoint y: 105, distance: 18.7
drag, startPoint x: 84, startPoint y: 93, endPoint x: 70, endPoint y: 105, distance: 18.1
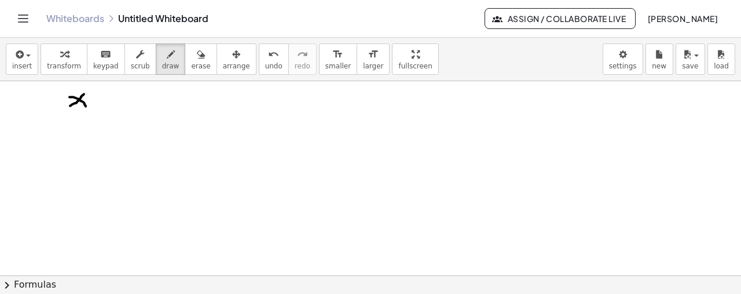
drag, startPoint x: 123, startPoint y: 94, endPoint x: 125, endPoint y: 105, distance: 10.5
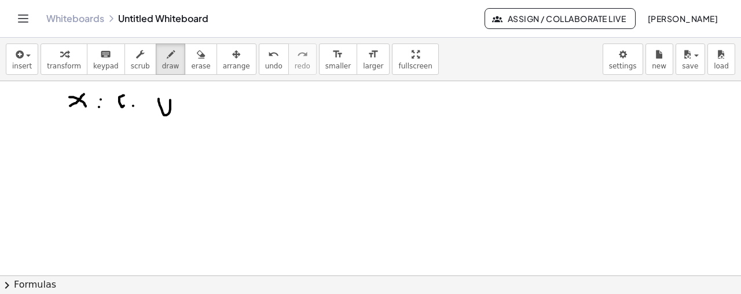
drag, startPoint x: 159, startPoint y: 98, endPoint x: 170, endPoint y: 99, distance: 11.6
drag, startPoint x: 176, startPoint y: 104, endPoint x: 188, endPoint y: 105, distance: 11.6
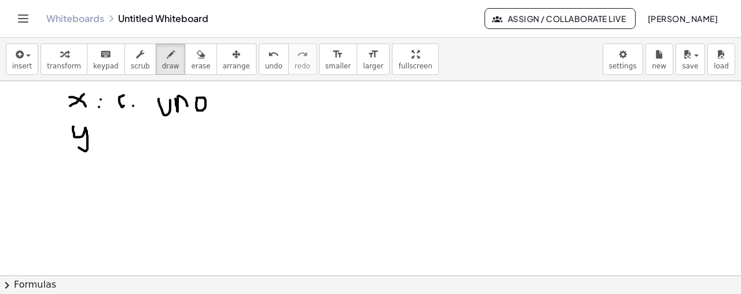
drag, startPoint x: 73, startPoint y: 127, endPoint x: 74, endPoint y: 142, distance: 15.1
drag, startPoint x: 126, startPoint y: 126, endPoint x: 137, endPoint y: 138, distance: 15.6
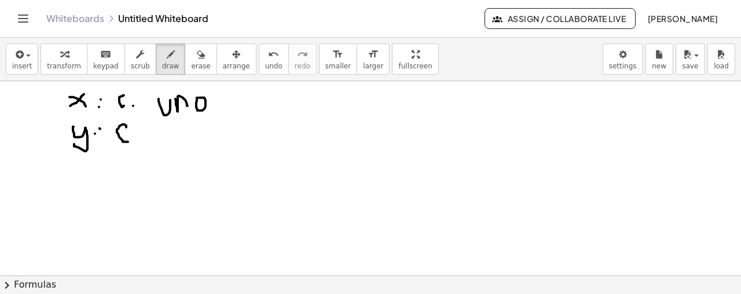
drag, startPoint x: 166, startPoint y: 130, endPoint x: 170, endPoint y: 122, distance: 8.8
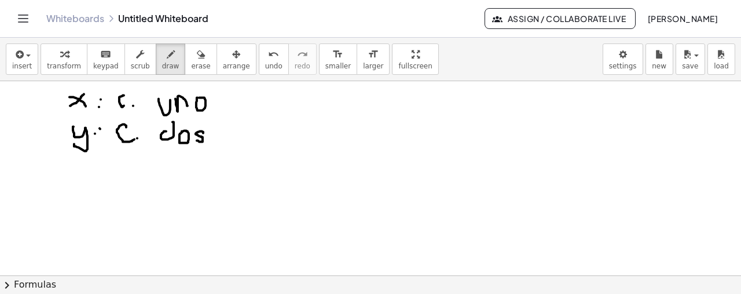
drag, startPoint x: 203, startPoint y: 132, endPoint x: 197, endPoint y: 140, distance: 9.9
drag, startPoint x: 341, startPoint y: 104, endPoint x: 344, endPoint y: 134, distance: 30.3
drag, startPoint x: 375, startPoint y: 107, endPoint x: 385, endPoint y: 108, distance: 10.6
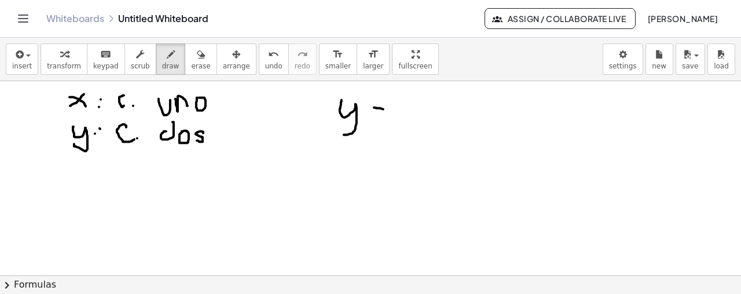
drag, startPoint x: 383, startPoint y: 115, endPoint x: 390, endPoint y: 107, distance: 10.2
drag, startPoint x: 400, startPoint y: 97, endPoint x: 409, endPoint y: 108, distance: 15.2
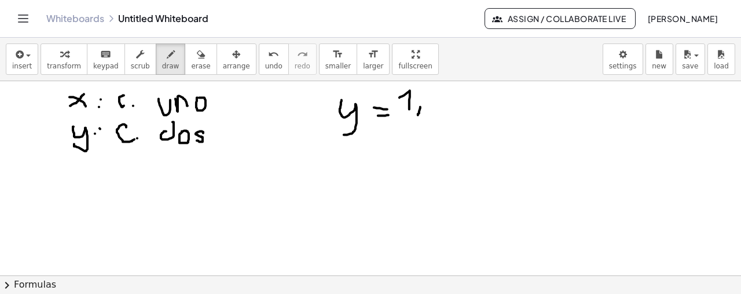
drag, startPoint x: 420, startPoint y: 106, endPoint x: 406, endPoint y: 106, distance: 14.5
drag, startPoint x: 443, startPoint y: 92, endPoint x: 436, endPoint y: 107, distance: 16.6
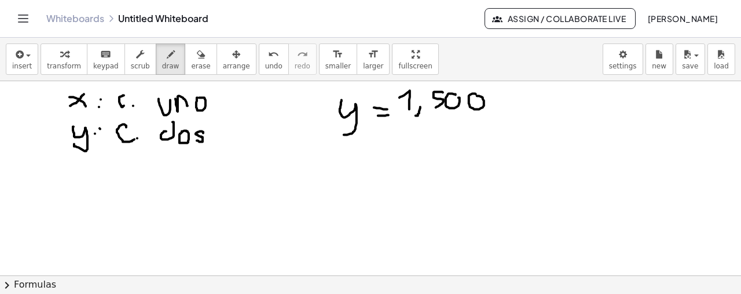
drag, startPoint x: 497, startPoint y: 100, endPoint x: 497, endPoint y: 108, distance: 8.1
drag, startPoint x: 491, startPoint y: 99, endPoint x: 502, endPoint y: 101, distance: 11.8
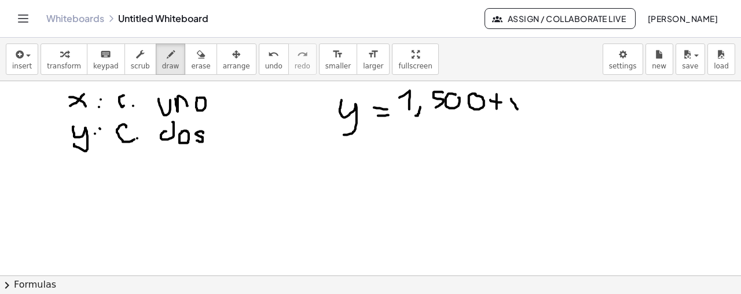
drag, startPoint x: 511, startPoint y: 98, endPoint x: 518, endPoint y: 108, distance: 12.2
drag, startPoint x: 522, startPoint y: 96, endPoint x: 513, endPoint y: 107, distance: 14.8
drag, startPoint x: 513, startPoint y: 100, endPoint x: 510, endPoint y: 95, distance: 6.3
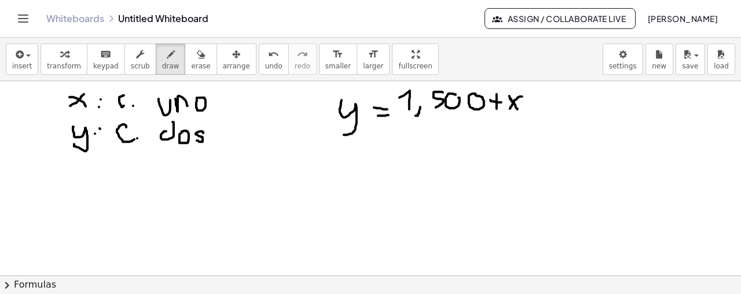
drag, startPoint x: 290, startPoint y: 159, endPoint x: 301, endPoint y: 173, distance: 17.7
drag, startPoint x: 290, startPoint y: 171, endPoint x: 305, endPoint y: 160, distance: 19.0
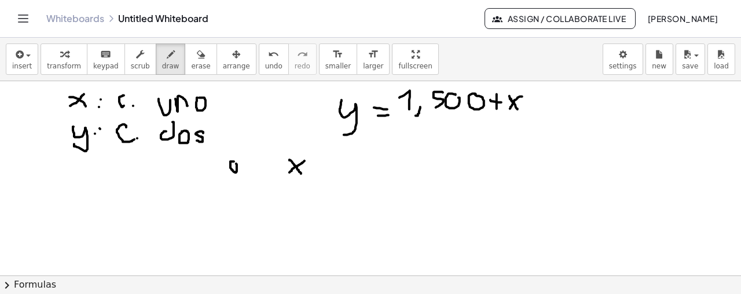
drag, startPoint x: 261, startPoint y: 160, endPoint x: 264, endPoint y: 170, distance: 10.4
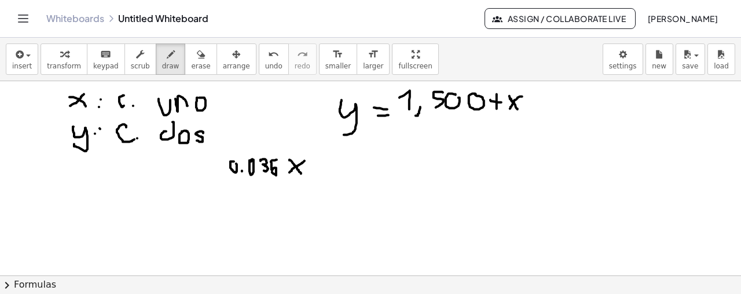
drag, startPoint x: 277, startPoint y: 159, endPoint x: 272, endPoint y: 171, distance: 13.0
click at [265, 64] on span "undo" at bounding box center [273, 66] width 17 height 8
drag, startPoint x: 277, startPoint y: 162, endPoint x: 269, endPoint y: 170, distance: 11.9
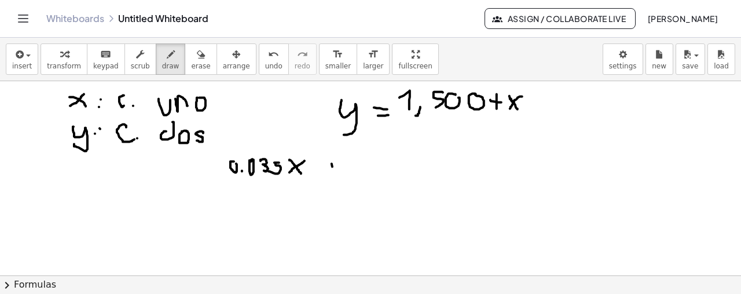
drag, startPoint x: 332, startPoint y: 166, endPoint x: 331, endPoint y: 178, distance: 12.3
drag, startPoint x: 341, startPoint y: 172, endPoint x: 373, endPoint y: 160, distance: 34.1
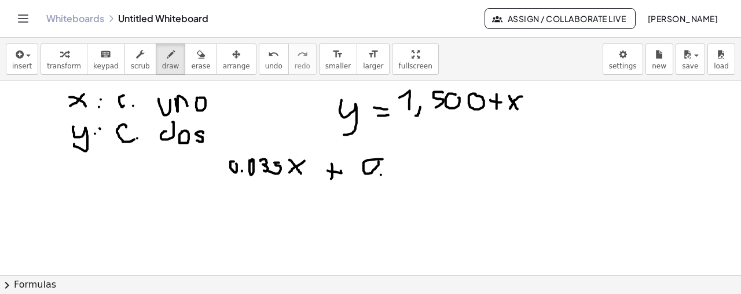
drag, startPoint x: 381, startPoint y: 174, endPoint x: 397, endPoint y: 167, distance: 17.1
drag, startPoint x: 403, startPoint y: 158, endPoint x: 412, endPoint y: 156, distance: 9.4
drag, startPoint x: 417, startPoint y: 160, endPoint x: 422, endPoint y: 171, distance: 12.2
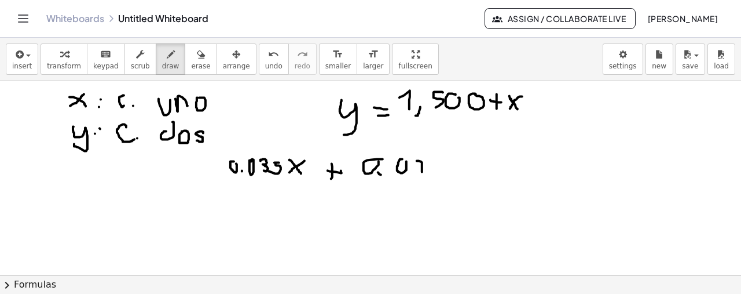
drag, startPoint x: 418, startPoint y: 168, endPoint x: 425, endPoint y: 169, distance: 7.6
drag, startPoint x: 445, startPoint y: 162, endPoint x: 432, endPoint y: 170, distance: 15.4
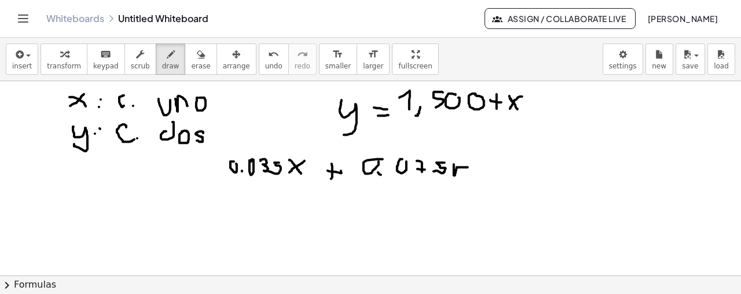
drag, startPoint x: 454, startPoint y: 173, endPoint x: 468, endPoint y: 166, distance: 15.3
click at [268, 60] on icon "undo" at bounding box center [273, 54] width 11 height 14
drag, startPoint x: 455, startPoint y: 166, endPoint x: 448, endPoint y: 183, distance: 18.4
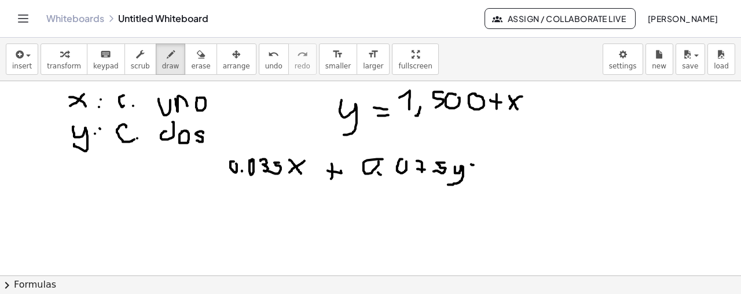
drag, startPoint x: 471, startPoint y: 163, endPoint x: 482, endPoint y: 164, distance: 10.4
drag, startPoint x: 473, startPoint y: 173, endPoint x: 481, endPoint y: 172, distance: 7.6
drag, startPoint x: 506, startPoint y: 155, endPoint x: 495, endPoint y: 173, distance: 20.9
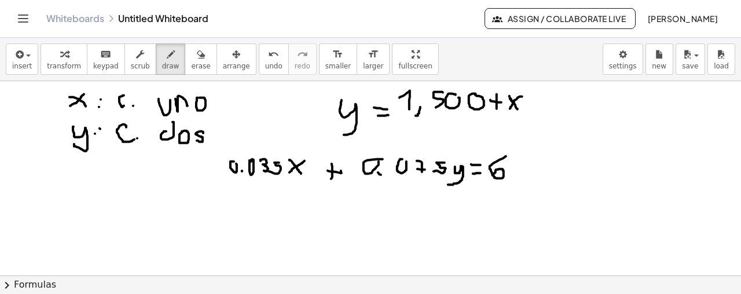
drag, startPoint x: 517, startPoint y: 159, endPoint x: 534, endPoint y: 175, distance: 23.8
drag, startPoint x: 555, startPoint y: 151, endPoint x: 541, endPoint y: 172, distance: 25.1
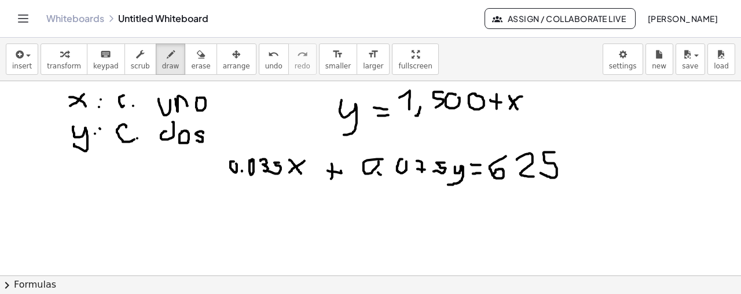
click at [191, 63] on span "erase" at bounding box center [200, 66] width 19 height 8
drag, startPoint x: 405, startPoint y: 238, endPoint x: 368, endPoint y: 179, distance: 70.1
click at [162, 62] on span "draw" at bounding box center [170, 66] width 17 height 8
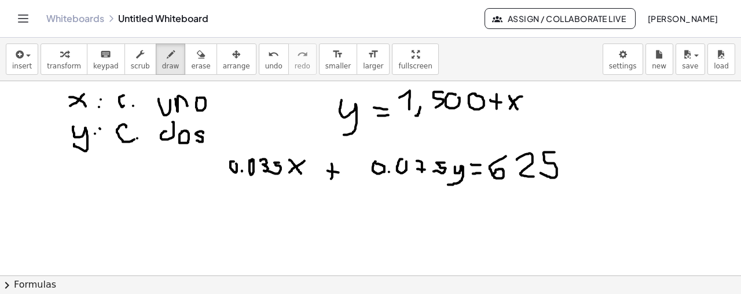
drag, startPoint x: 257, startPoint y: 89, endPoint x: 231, endPoint y: 184, distance: 98.1
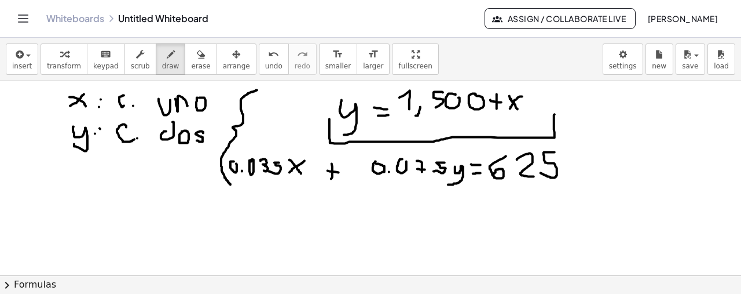
drag, startPoint x: 330, startPoint y: 118, endPoint x: 555, endPoint y: 114, distance: 225.3
drag, startPoint x: 441, startPoint y: 180, endPoint x: 469, endPoint y: 184, distance: 28.0
drag, startPoint x: 623, startPoint y: 90, endPoint x: 613, endPoint y: 107, distance: 19.5
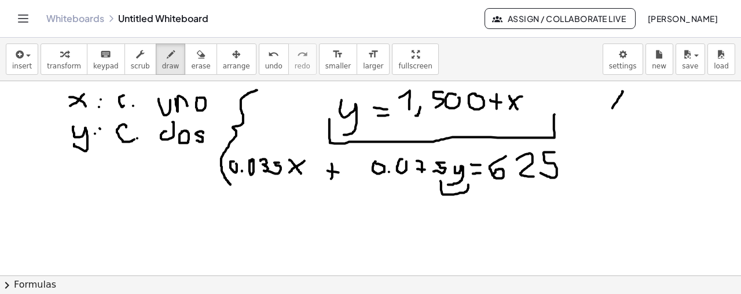
drag, startPoint x: 650, startPoint y: 98, endPoint x: 652, endPoint y: 87, distance: 10.7
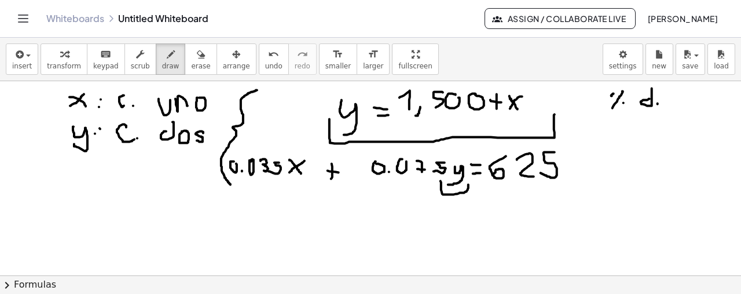
drag, startPoint x: 658, startPoint y: 103, endPoint x: 658, endPoint y: 93, distance: 9.8
drag, startPoint x: 663, startPoint y: 106, endPoint x: 668, endPoint y: 97, distance: 10.9
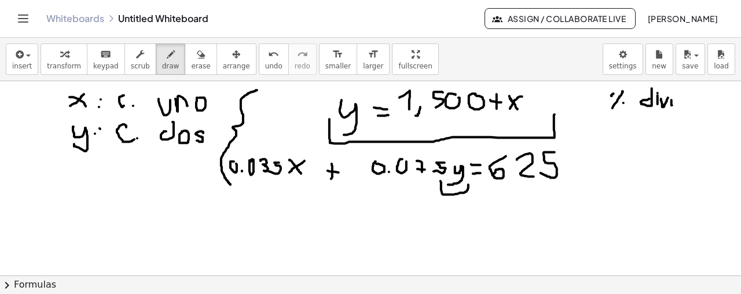
drag, startPoint x: 672, startPoint y: 103, endPoint x: 672, endPoint y: 92, distance: 11.6
drag, startPoint x: 685, startPoint y: 93, endPoint x: 687, endPoint y: 85, distance: 8.6
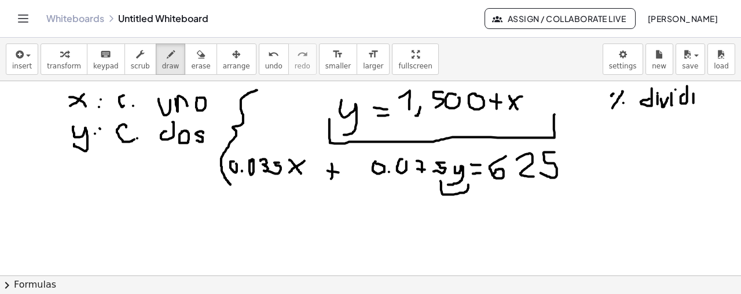
drag, startPoint x: 694, startPoint y: 93, endPoint x: 693, endPoint y: 86, distance: 6.4
drag, startPoint x: 699, startPoint y: 99, endPoint x: 703, endPoint y: 92, distance: 8.0
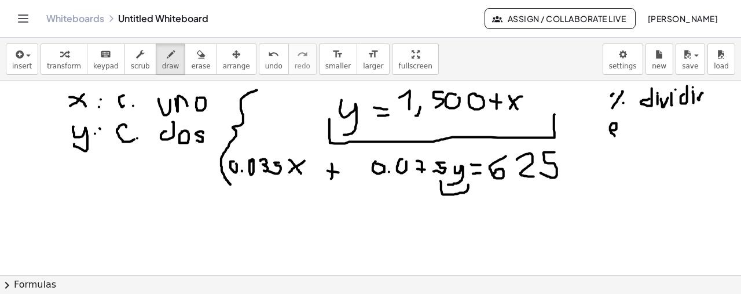
drag, startPoint x: 611, startPoint y: 129, endPoint x: 620, endPoint y: 131, distance: 9.0
drag, startPoint x: 624, startPoint y: 116, endPoint x: 624, endPoint y: 132, distance: 15.6
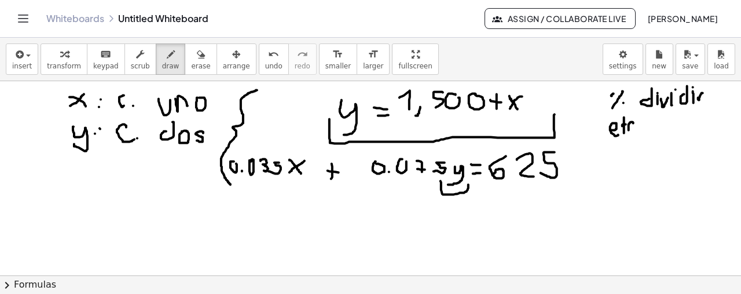
drag, startPoint x: 635, startPoint y: 125, endPoint x: 642, endPoint y: 130, distance: 9.5
drag, startPoint x: 250, startPoint y: 58, endPoint x: 403, endPoint y: 84, distance: 155.6
click at [268, 58] on icon "undo" at bounding box center [273, 54] width 11 height 14
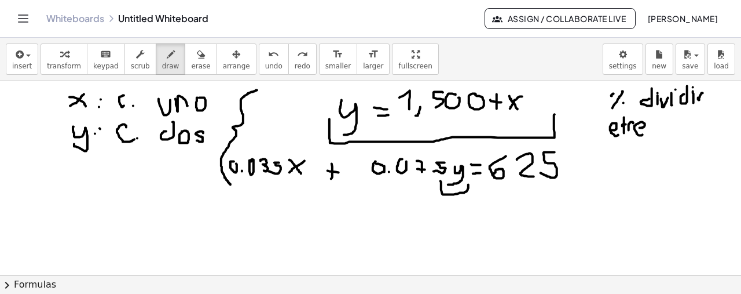
drag, startPoint x: 640, startPoint y: 127, endPoint x: 644, endPoint y: 133, distance: 7.6
drag, startPoint x: 665, startPoint y: 118, endPoint x: 667, endPoint y: 134, distance: 15.8
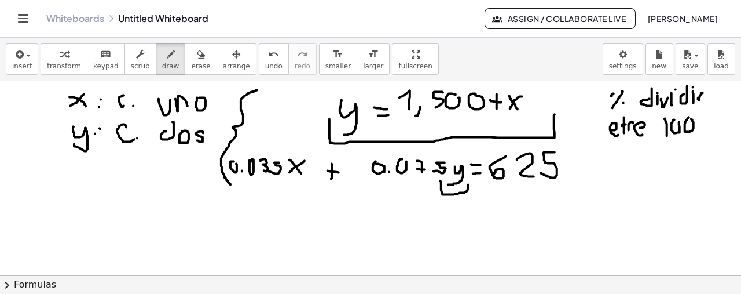
drag, startPoint x: 689, startPoint y: 116, endPoint x: 666, endPoint y: 128, distance: 25.9
drag, startPoint x: 615, startPoint y: 155, endPoint x: 615, endPoint y: 148, distance: 6.4
drag, startPoint x: 617, startPoint y: 148, endPoint x: 630, endPoint y: 149, distance: 12.9
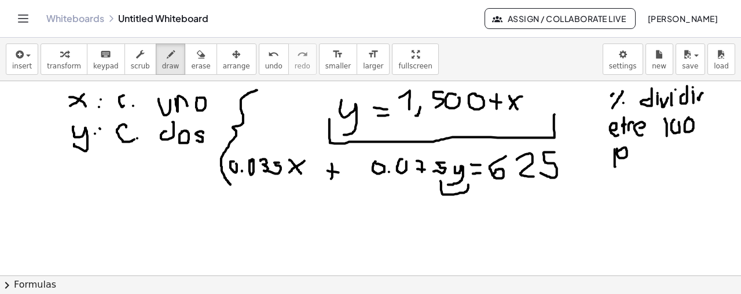
drag, startPoint x: 634, startPoint y: 148, endPoint x: 641, endPoint y: 152, distance: 8.0
drag, startPoint x: 642, startPoint y: 145, endPoint x: 651, endPoint y: 149, distance: 10.1
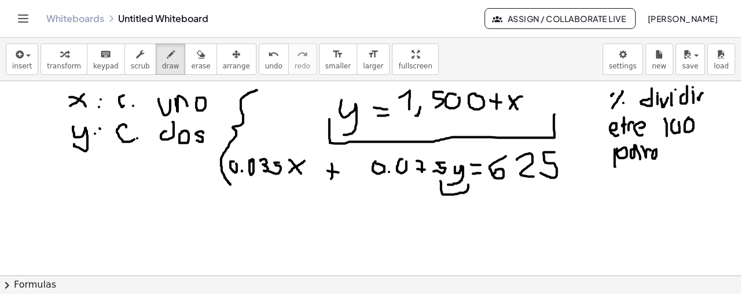
drag, startPoint x: 657, startPoint y: 148, endPoint x: 661, endPoint y: 162, distance: 14.1
drag, startPoint x: 635, startPoint y: 173, endPoint x: 648, endPoint y: 178, distance: 13.6
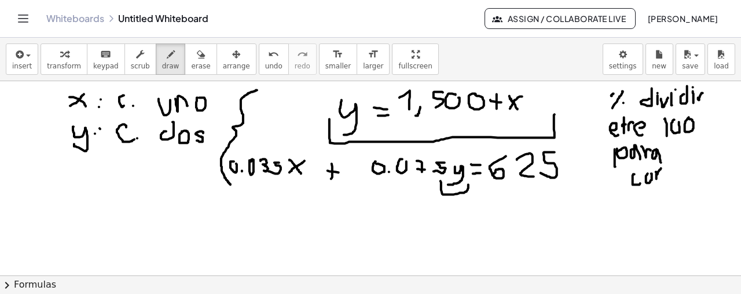
drag, startPoint x: 656, startPoint y: 171, endPoint x: 664, endPoint y: 175, distance: 8.6
drag, startPoint x: 666, startPoint y: 170, endPoint x: 674, endPoint y: 167, distance: 8.6
drag, startPoint x: 676, startPoint y: 171, endPoint x: 682, endPoint y: 177, distance: 8.6
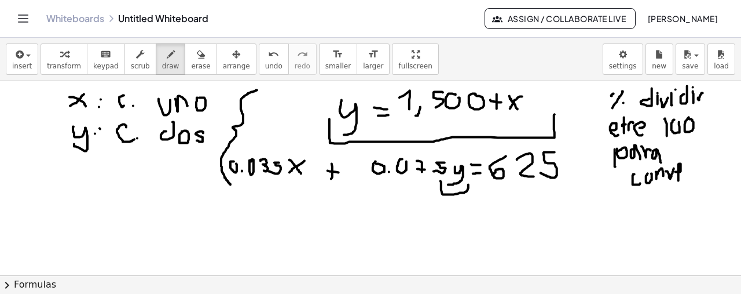
drag, startPoint x: 685, startPoint y: 164, endPoint x: 690, endPoint y: 166, distance: 6.0
drag, startPoint x: 696, startPoint y: 172, endPoint x: 697, endPoint y: 153, distance: 18.6
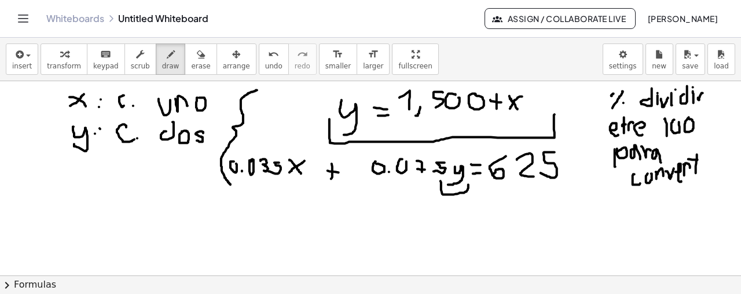
drag, startPoint x: 689, startPoint y: 158, endPoint x: 702, endPoint y: 159, distance: 13.3
drag, startPoint x: 708, startPoint y: 165, endPoint x: 714, endPoint y: 168, distance: 6.0
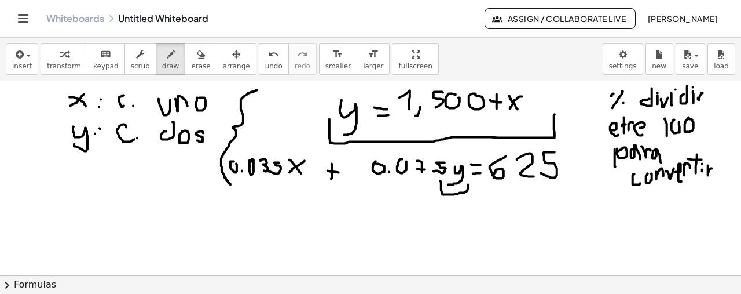
drag, startPoint x: 718, startPoint y: 174, endPoint x: 715, endPoint y: 159, distance: 15.3
click at [673, 52] on icon "button" at bounding box center [687, 54] width 10 height 14
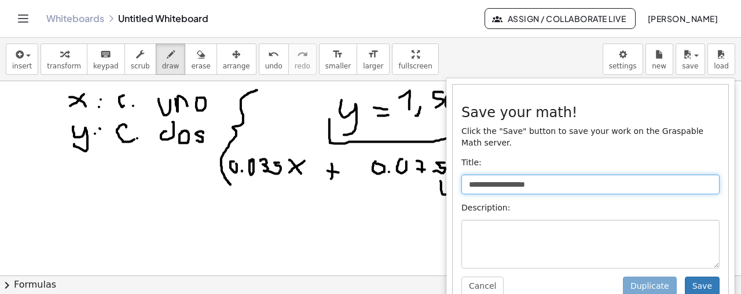
click at [575, 174] on input "**********" at bounding box center [591, 184] width 258 height 20
type input "*"
type input "**********"
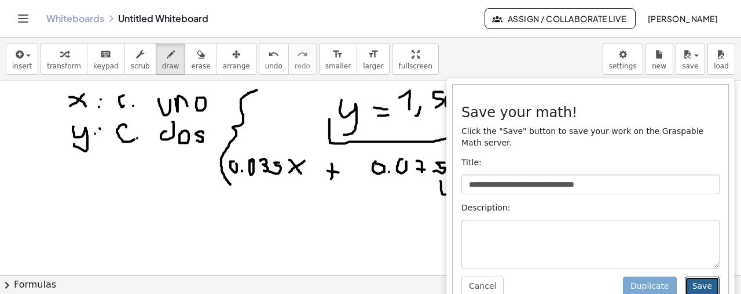
click at [673, 276] on button "Save" at bounding box center [702, 286] width 35 height 20
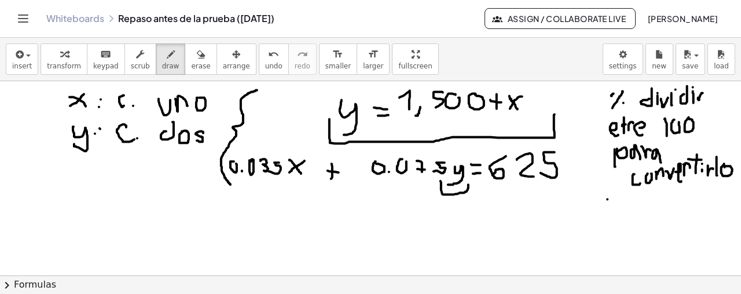
click at [191, 58] on button "erase" at bounding box center [201, 58] width 32 height 31
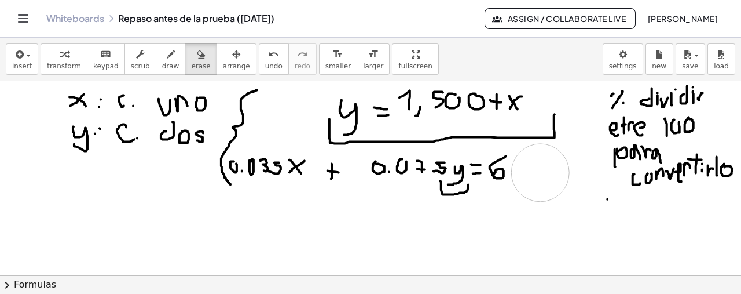
drag, startPoint x: 531, startPoint y: 204, endPoint x: 541, endPoint y: 172, distance: 33.5
drag, startPoint x: 159, startPoint y: 55, endPoint x: 200, endPoint y: 63, distance: 41.9
click at [167, 54] on icon "button" at bounding box center [171, 54] width 8 height 14
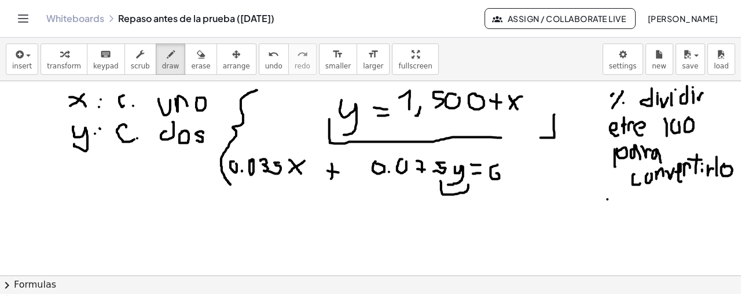
drag, startPoint x: 498, startPoint y: 164, endPoint x: 491, endPoint y: 174, distance: 12.5
drag, startPoint x: 511, startPoint y: 164, endPoint x: 499, endPoint y: 173, distance: 14.1
drag, startPoint x: 520, startPoint y: 166, endPoint x: 536, endPoint y: 181, distance: 21.7
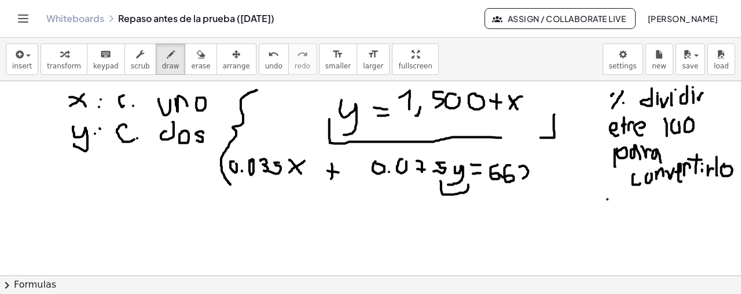
drag, startPoint x: 539, startPoint y: 176, endPoint x: 549, endPoint y: 172, distance: 11.2
drag, startPoint x: 563, startPoint y: 163, endPoint x: 558, endPoint y: 176, distance: 13.6
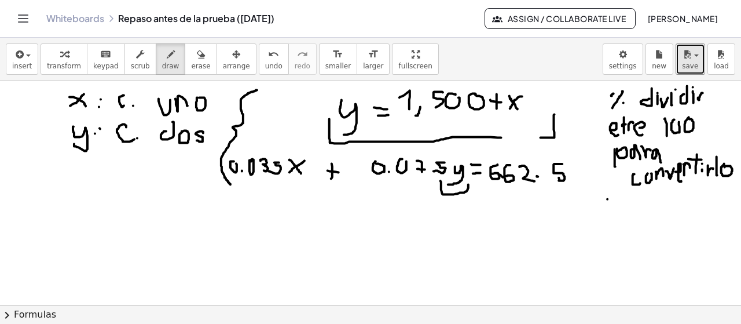
click at [673, 61] on button "save" at bounding box center [691, 58] width 30 height 31
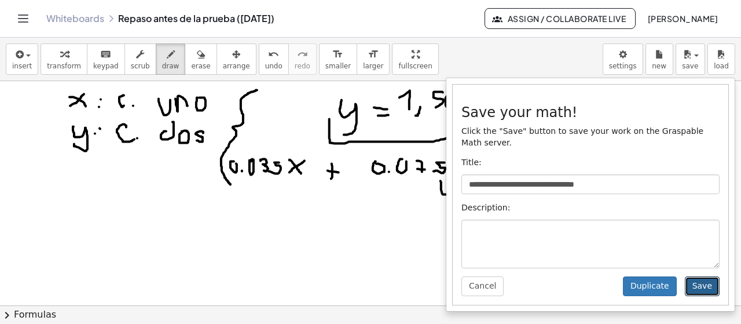
click at [673, 278] on button "Save" at bounding box center [702, 286] width 35 height 20
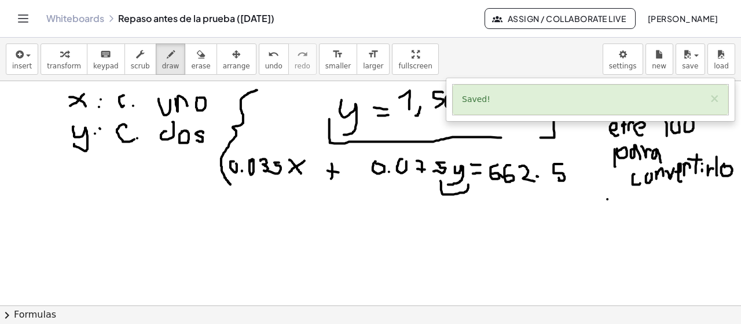
click at [30, 16] on button "Toggle navigation" at bounding box center [23, 18] width 19 height 19
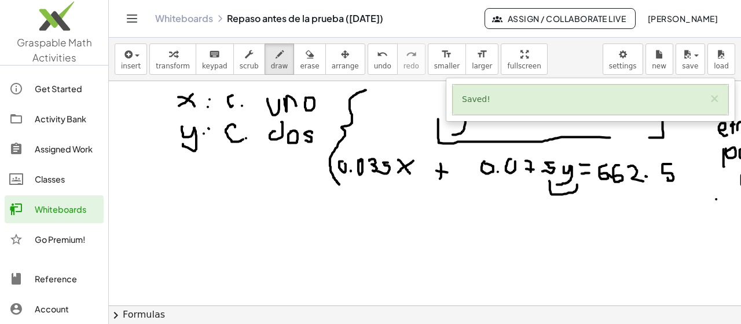
click at [70, 215] on div "Whiteboards" at bounding box center [67, 209] width 64 height 14
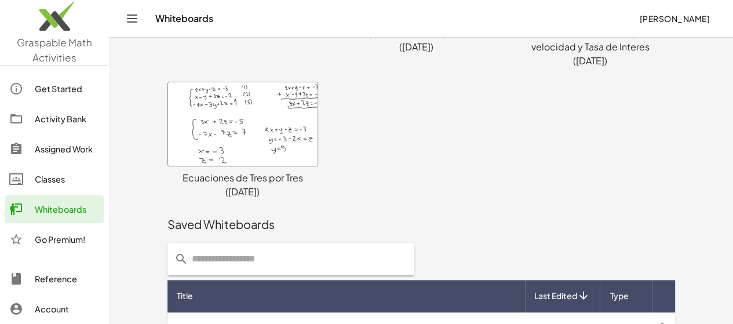
scroll to position [261, 0]
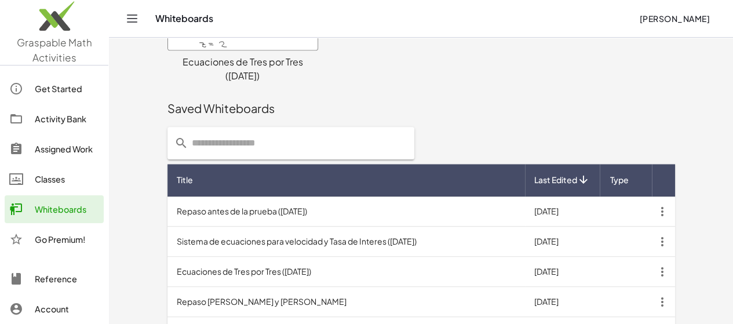
click at [672, 209] on icon "button" at bounding box center [662, 211] width 21 height 21
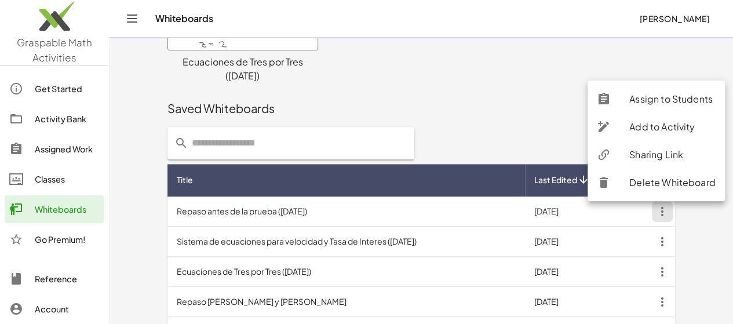
click at [655, 153] on div "Sharing Link" at bounding box center [672, 155] width 86 height 14
